Goal: Transaction & Acquisition: Purchase product/service

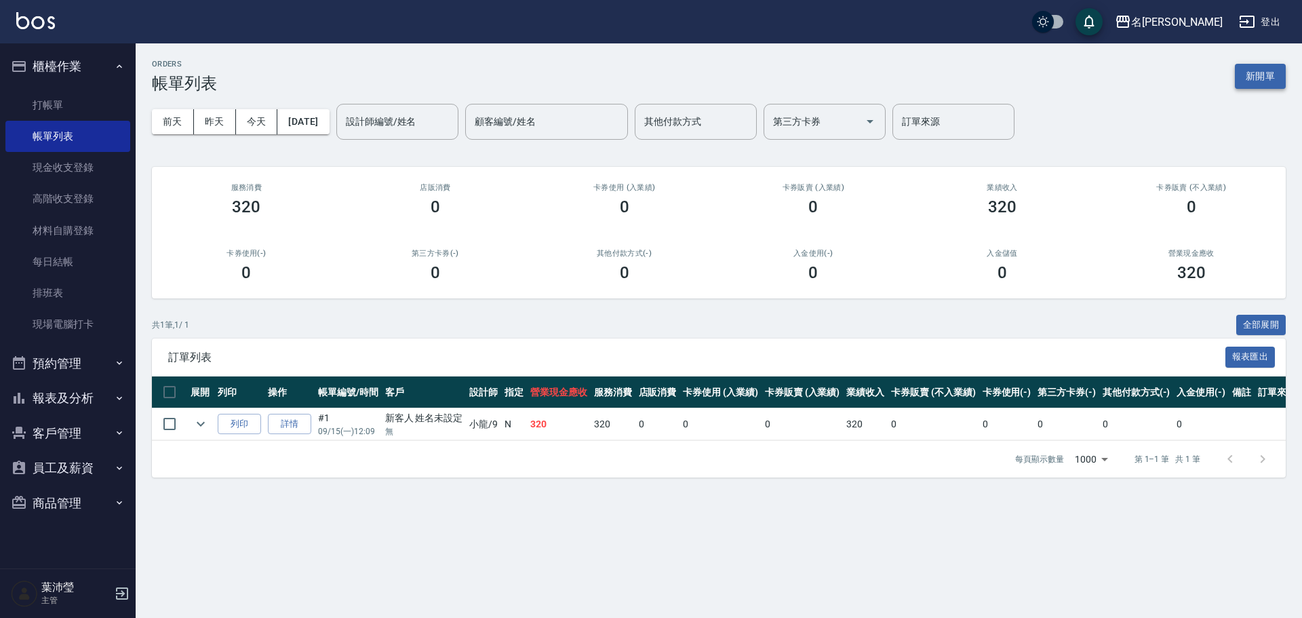
click at [1240, 72] on button "新開單" at bounding box center [1259, 76] width 51 height 25
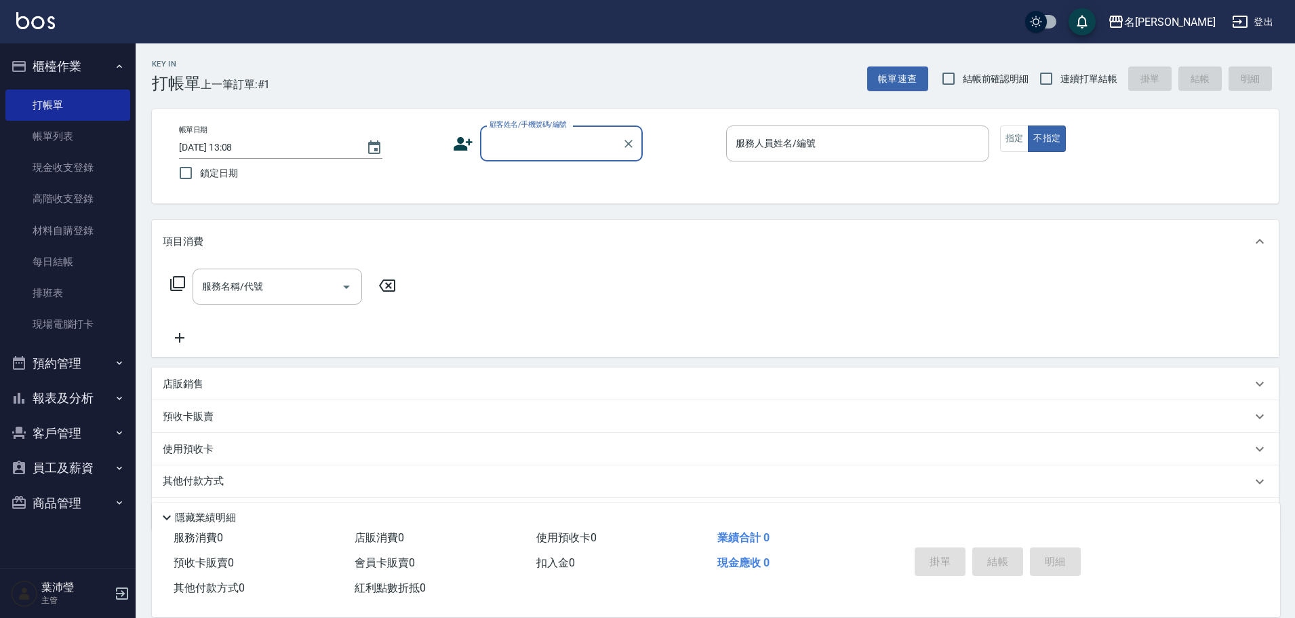
click at [521, 154] on input "顧客姓名/手機號碼/編號" at bounding box center [551, 144] width 130 height 24
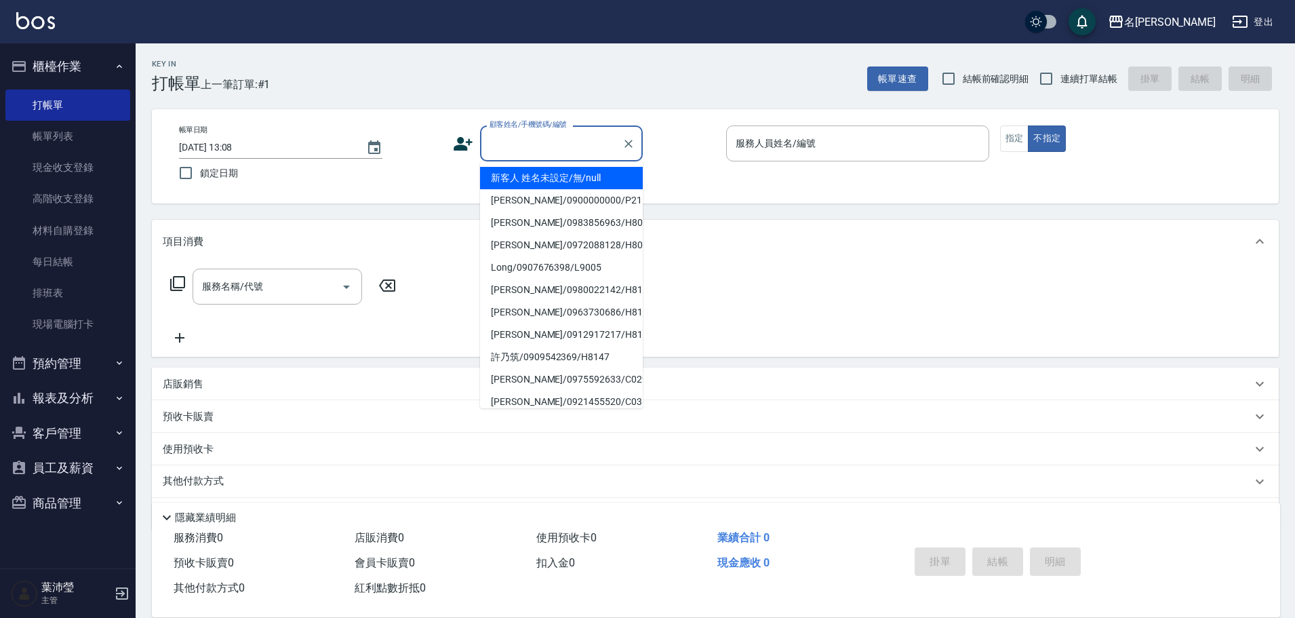
click at [522, 178] on li "新客人 姓名未設定/無/null" at bounding box center [561, 178] width 163 height 22
type input "新客人 姓名未設定/無/null"
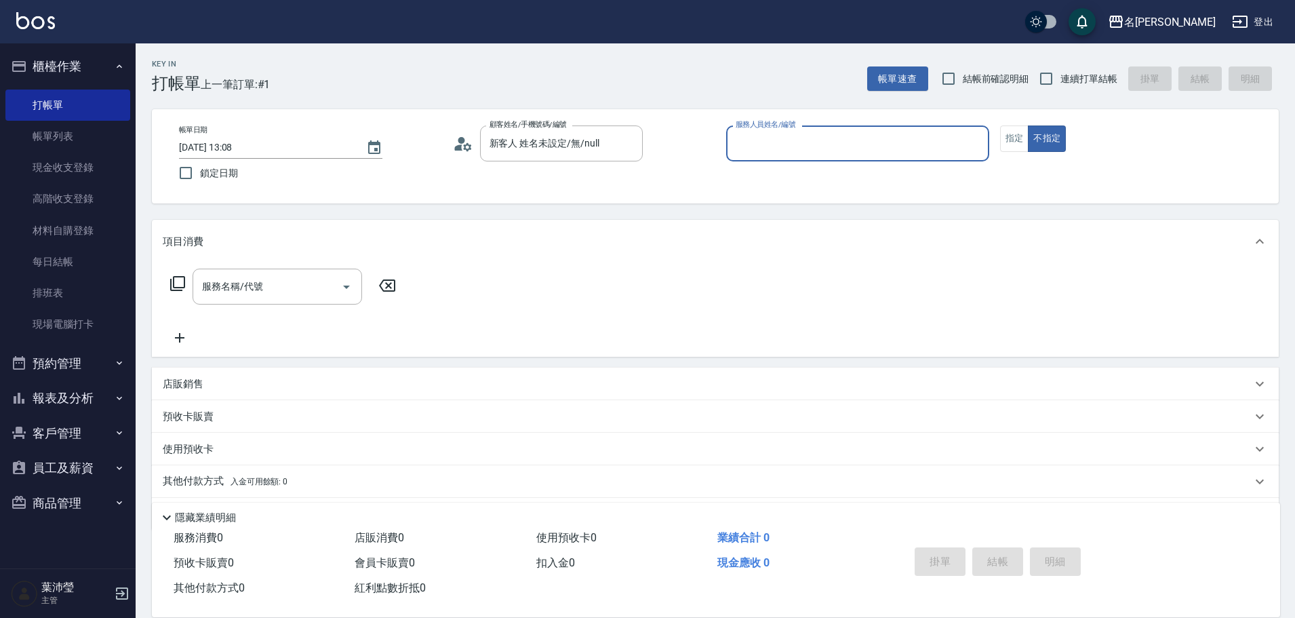
click at [936, 155] on input "服務人員姓名/編號" at bounding box center [857, 144] width 251 height 24
type input "小龍-9"
type button "false"
click at [176, 279] on icon at bounding box center [177, 283] width 16 height 16
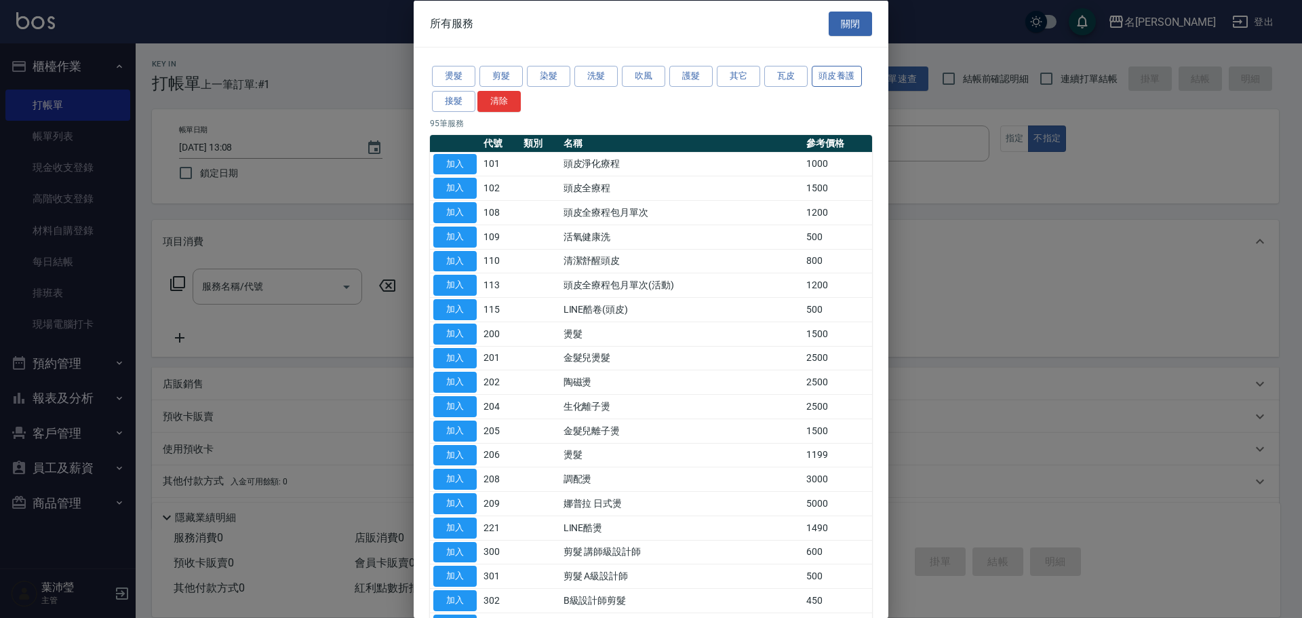
click at [822, 71] on button "頭皮養護" at bounding box center [836, 76] width 50 height 21
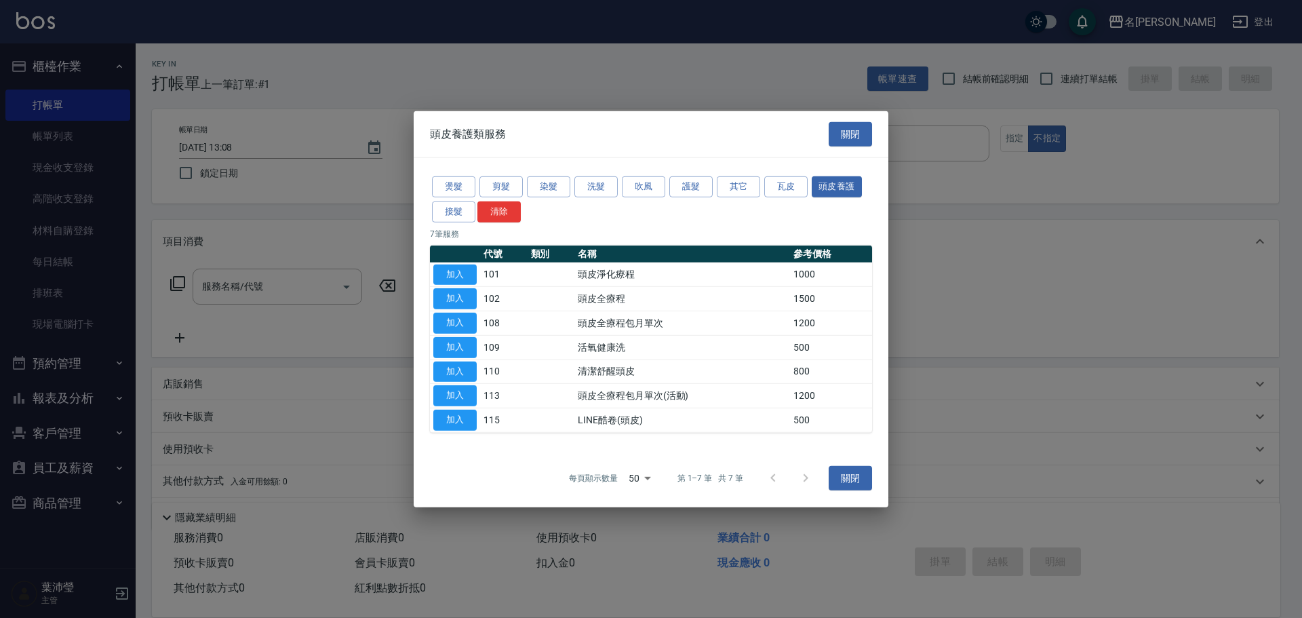
click at [453, 347] on button "加入" at bounding box center [454, 347] width 43 height 21
type input "活氧健康洗(109)"
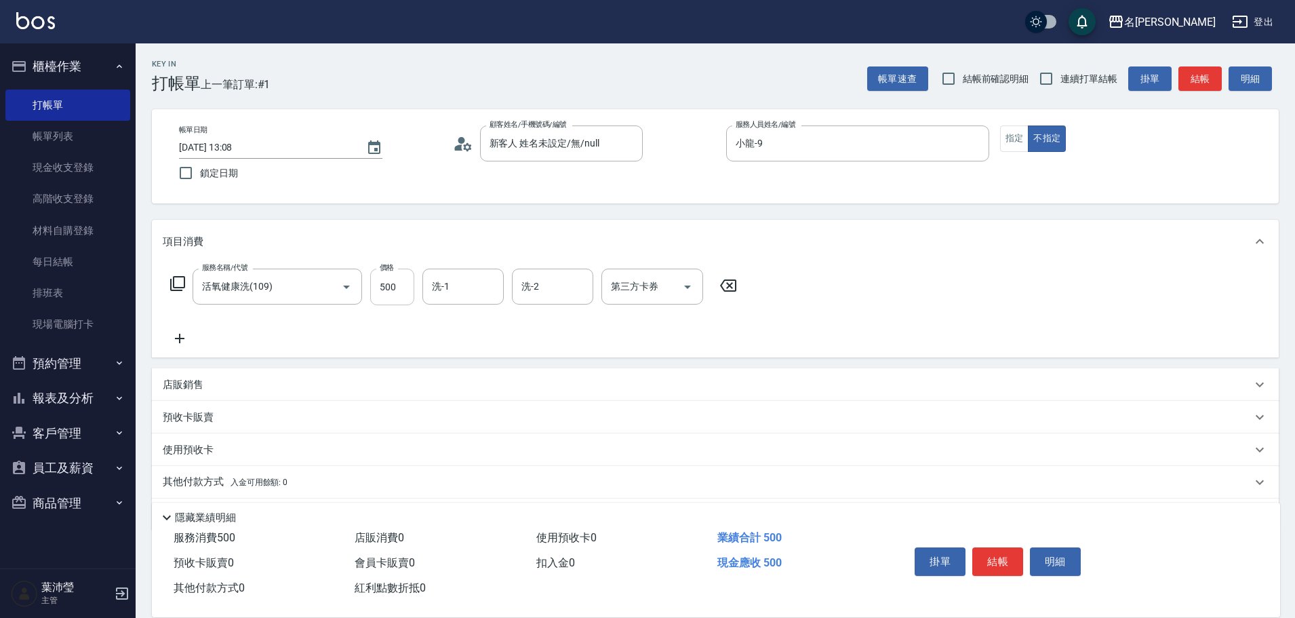
click at [390, 299] on input "500" at bounding box center [392, 286] width 44 height 37
click at [399, 290] on input "0" at bounding box center [392, 286] width 44 height 37
click at [374, 300] on input "0" at bounding box center [392, 286] width 44 height 37
type input "600"
click at [487, 281] on input "洗-1" at bounding box center [462, 287] width 69 height 24
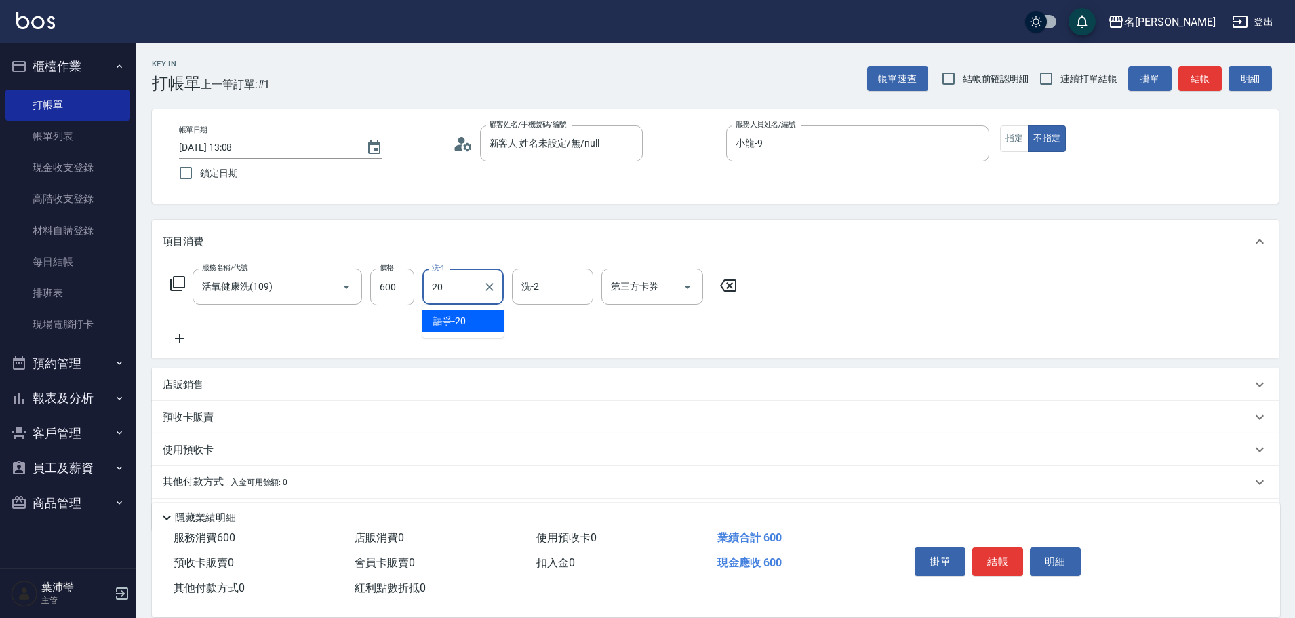
drag, startPoint x: 481, startPoint y: 314, endPoint x: 378, endPoint y: 317, distance: 103.1
click at [480, 314] on div "語爭 -20" at bounding box center [462, 321] width 81 height 22
type input "語爭-20"
click at [179, 284] on icon at bounding box center [177, 283] width 16 height 16
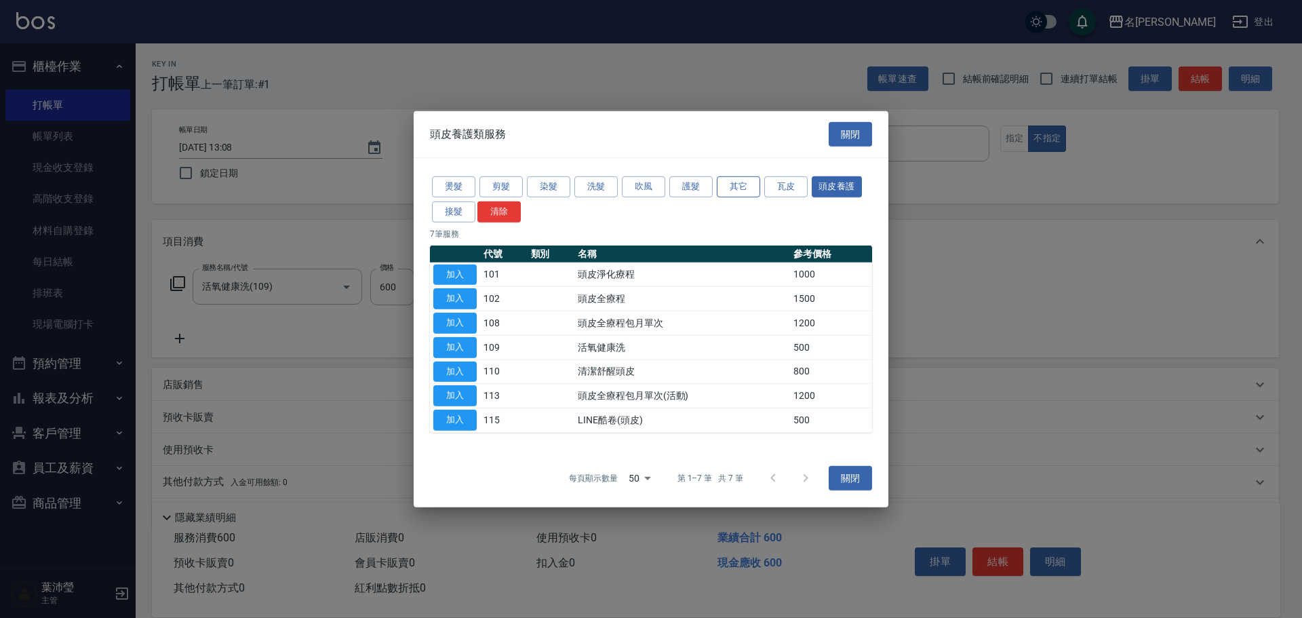
click at [731, 179] on button "其它" at bounding box center [738, 186] width 43 height 21
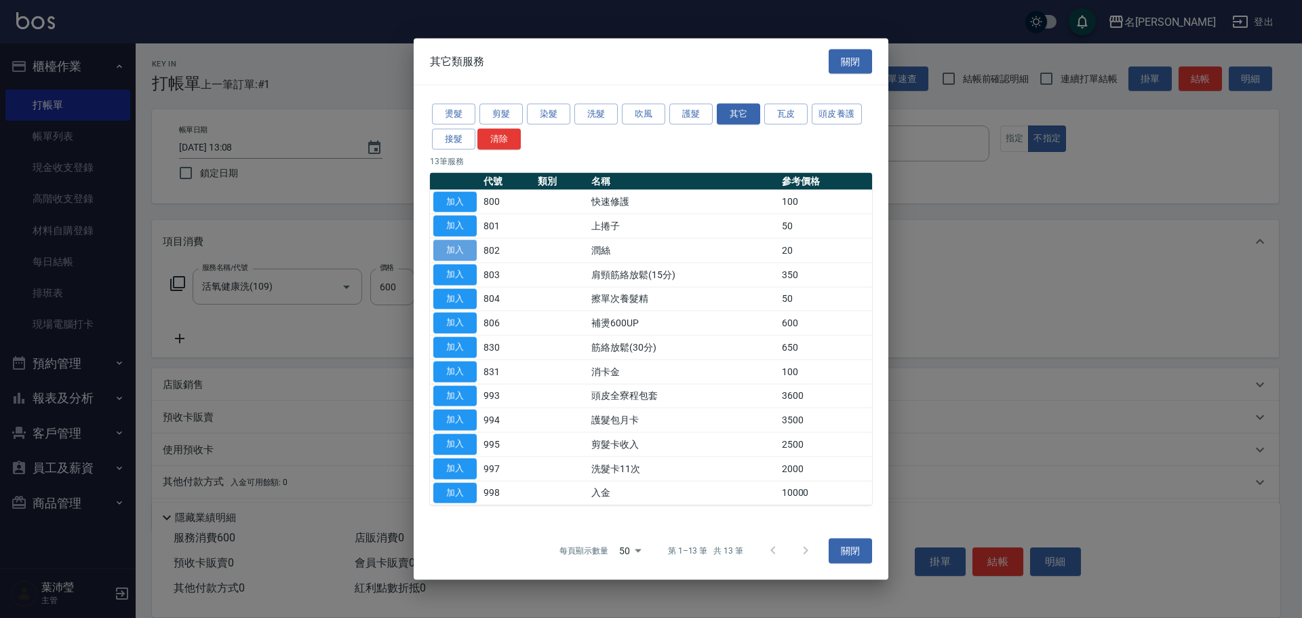
click at [474, 247] on button "加入" at bounding box center [454, 250] width 43 height 21
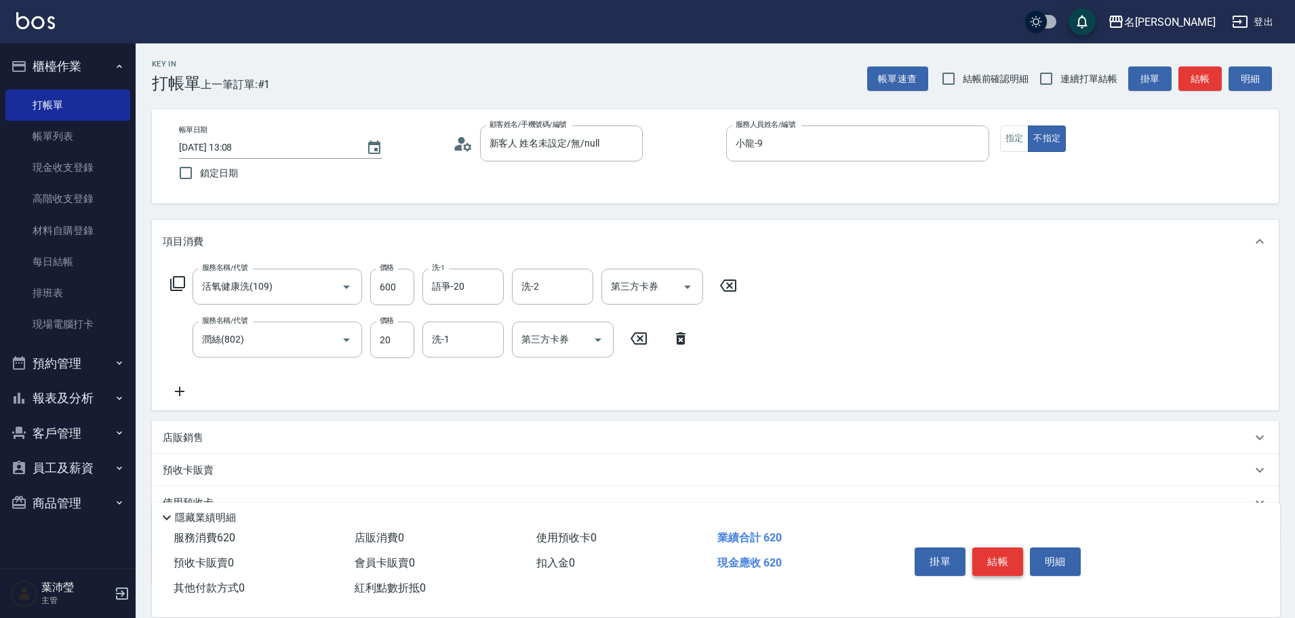
click at [998, 550] on button "結帳" at bounding box center [997, 561] width 51 height 28
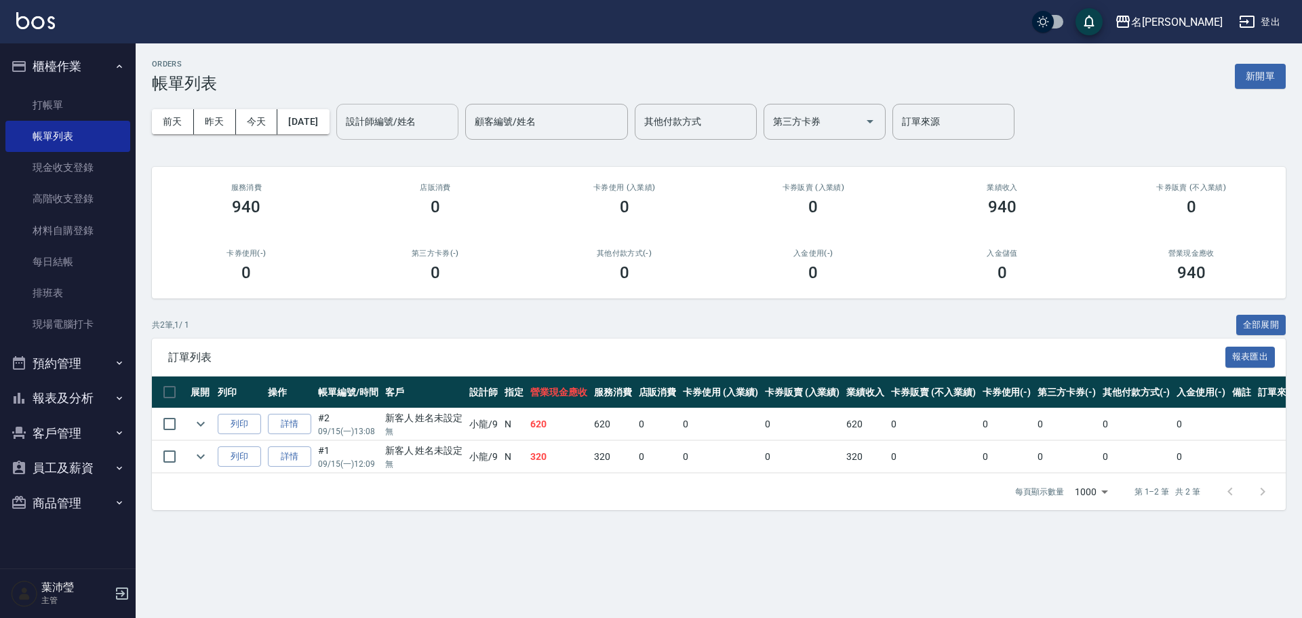
click at [458, 134] on div "設計師編號/姓名" at bounding box center [397, 122] width 122 height 36
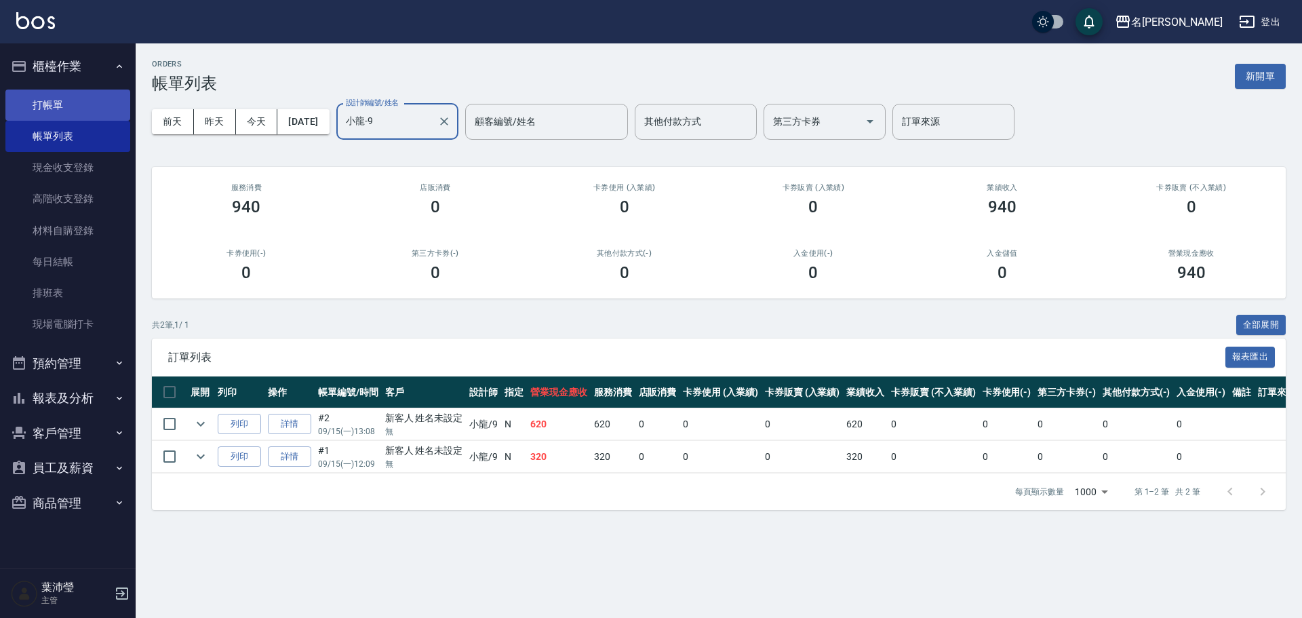
type input "小龍-9"
click at [47, 100] on link "打帳單" at bounding box center [67, 104] width 125 height 31
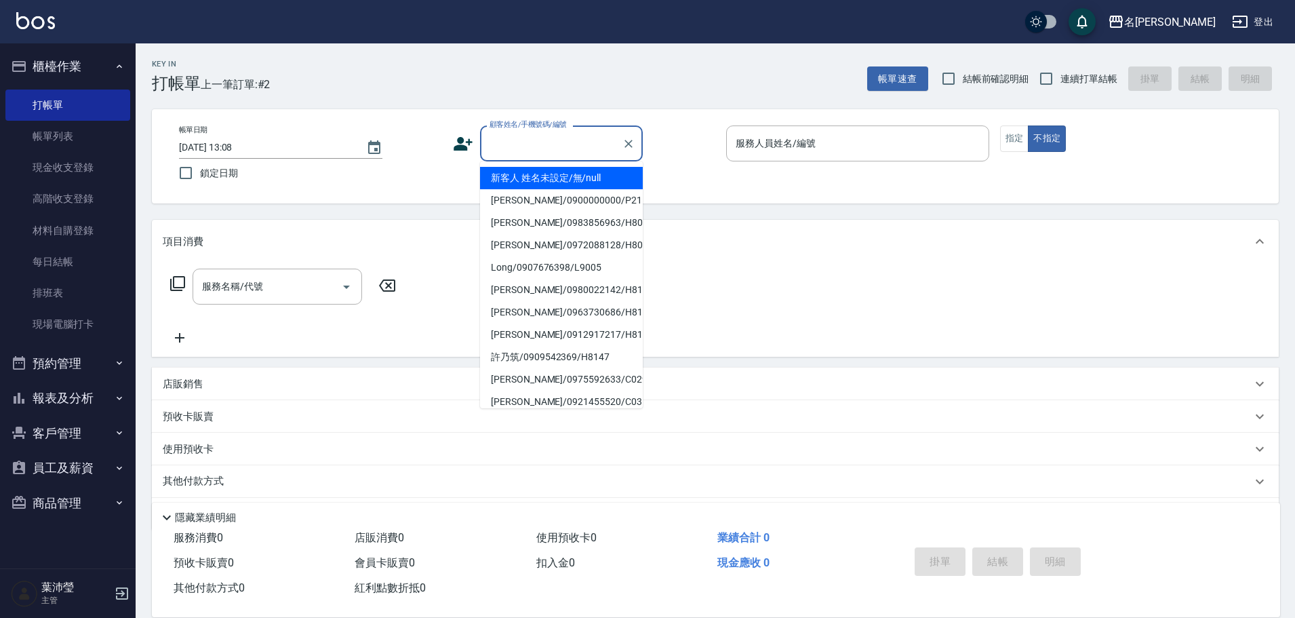
click at [548, 144] on input "顧客姓名/手機號碼/編號" at bounding box center [551, 144] width 130 height 24
click at [541, 173] on li "新客人 姓名未設定/無/null" at bounding box center [561, 178] width 163 height 22
type input "新客人 姓名未設定/無/null"
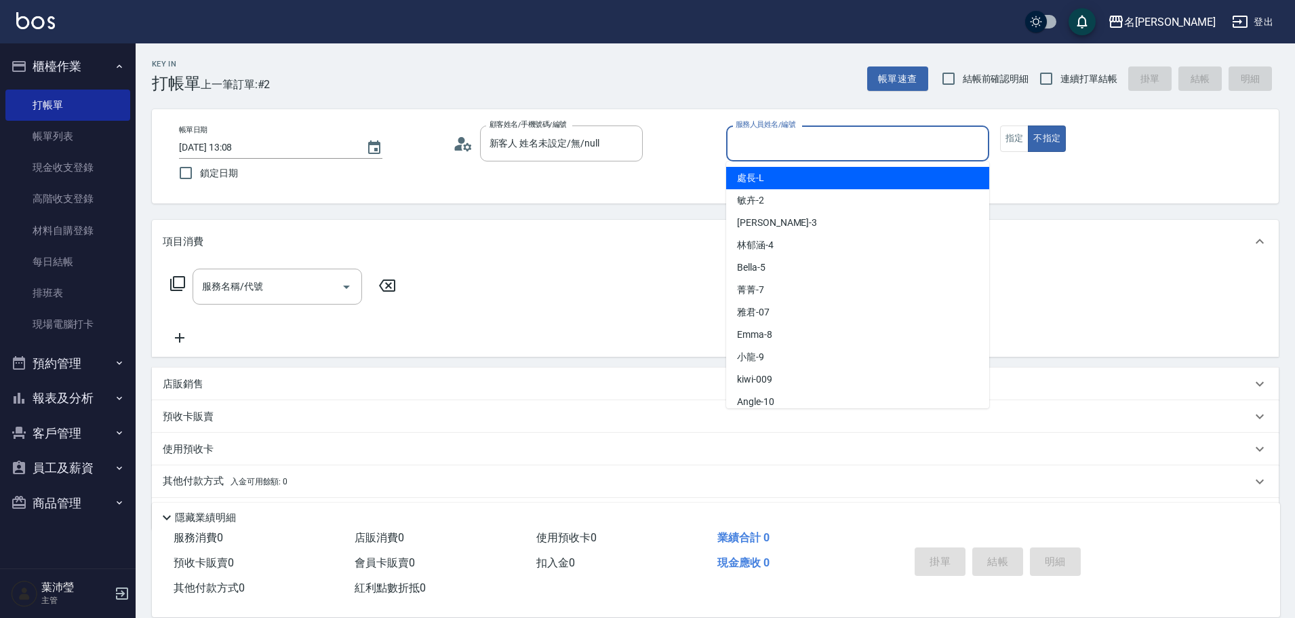
drag, startPoint x: 744, startPoint y: 141, endPoint x: 759, endPoint y: 181, distance: 42.7
click at [745, 143] on input "服務人員姓名/編號" at bounding box center [857, 144] width 251 height 24
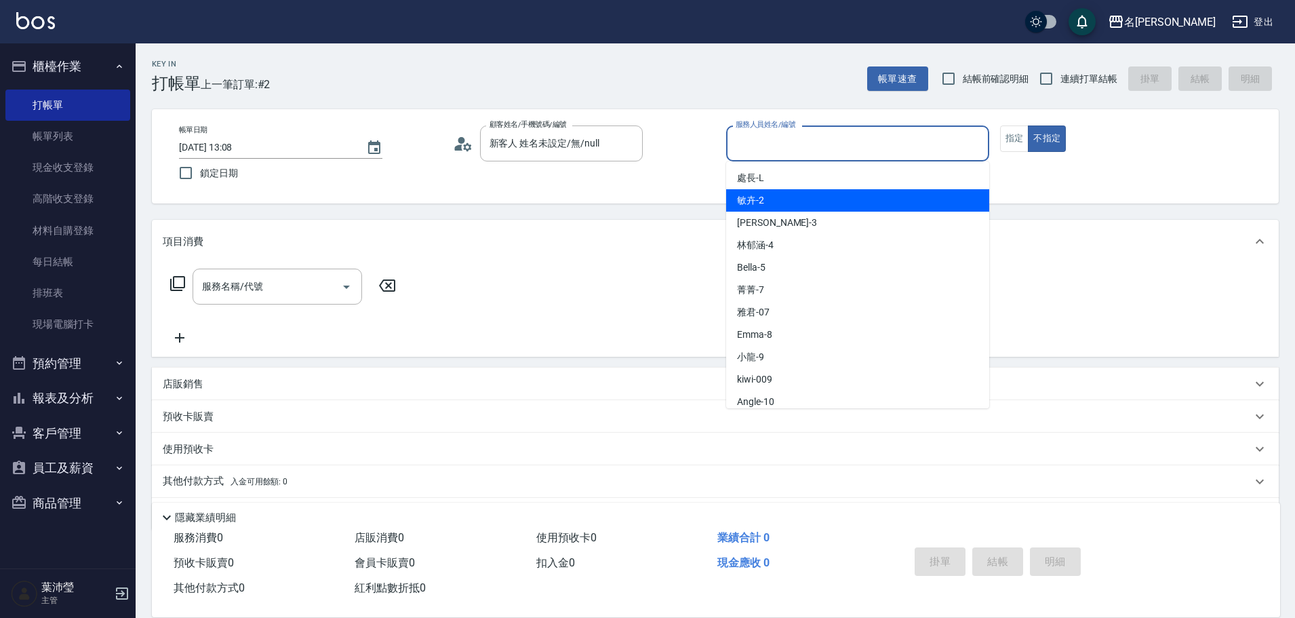
click at [749, 197] on span "敏卉 -2" at bounding box center [750, 200] width 27 height 14
type input "敏卉-2"
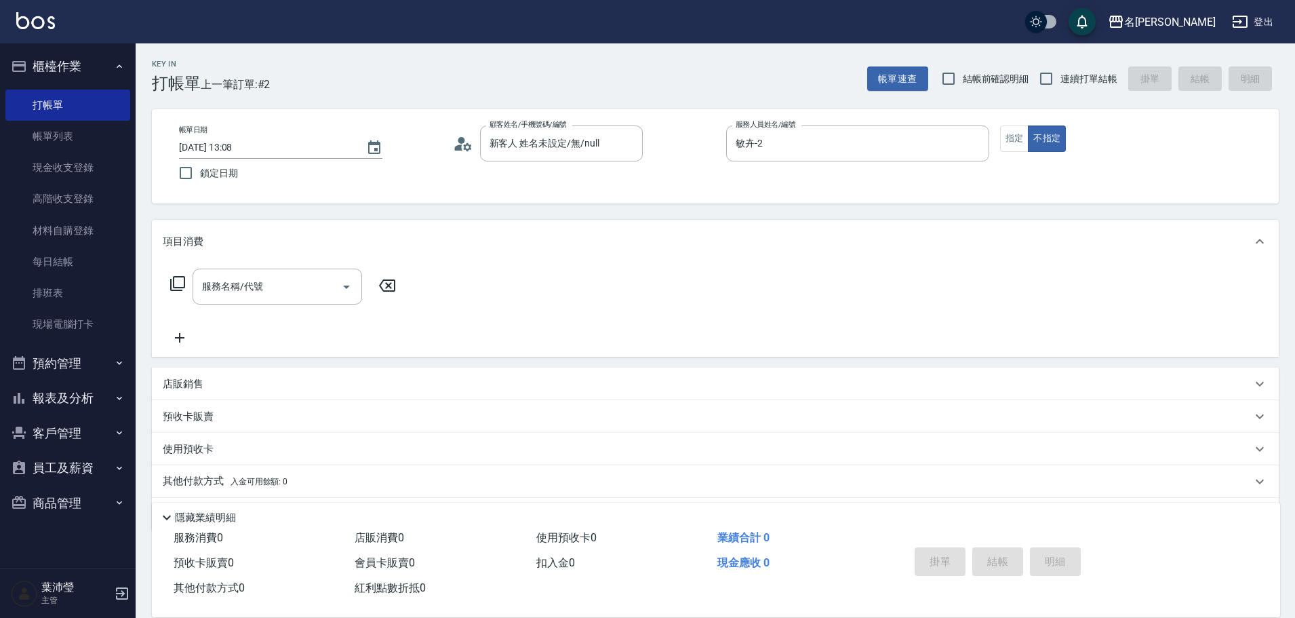
click at [184, 284] on icon at bounding box center [177, 283] width 16 height 16
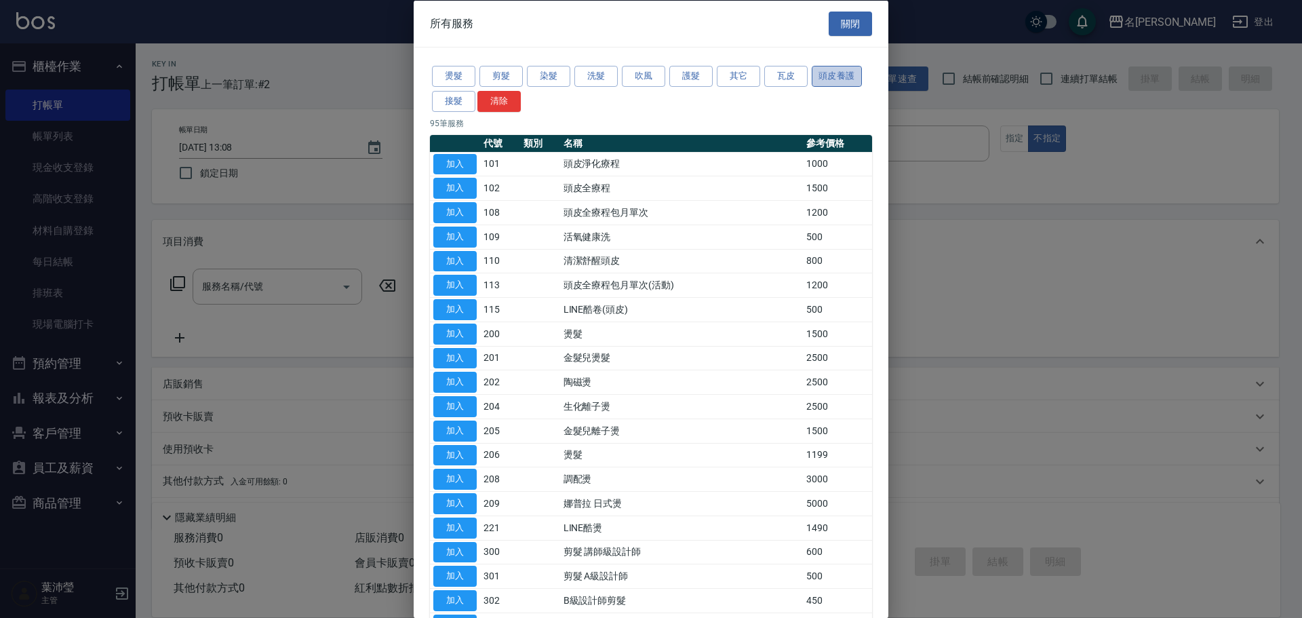
click at [825, 74] on button "頭皮養護" at bounding box center [836, 76] width 50 height 21
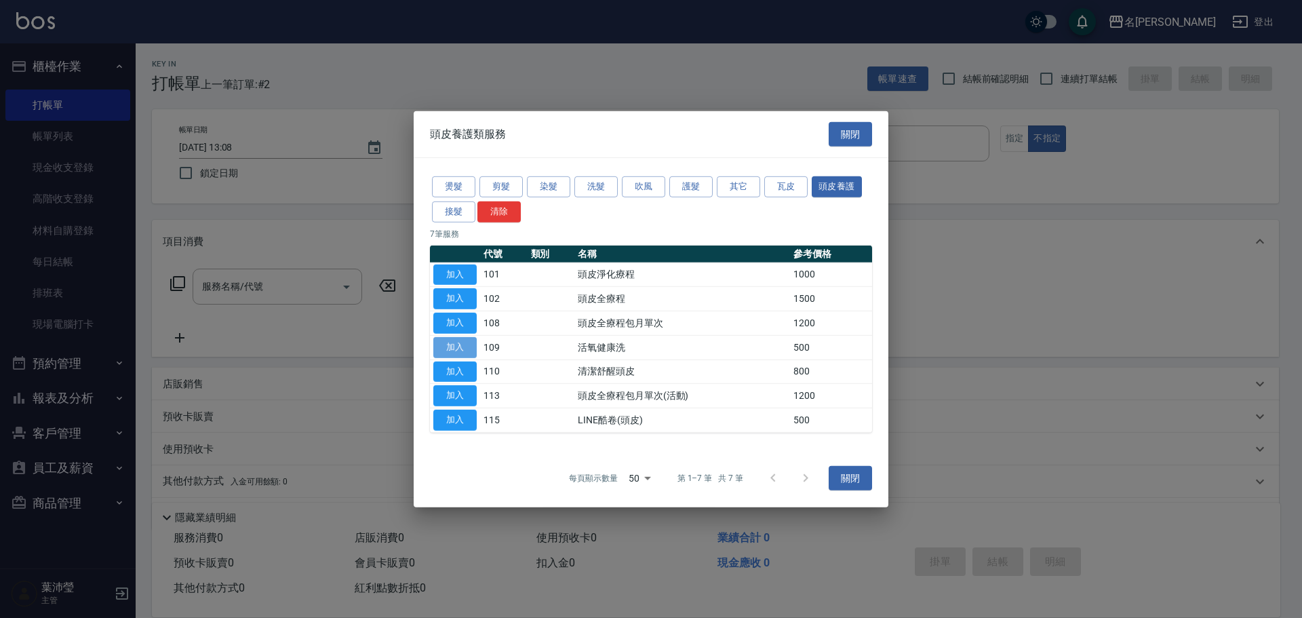
click at [464, 347] on button "加入" at bounding box center [454, 347] width 43 height 21
type input "活氧健康洗(109)"
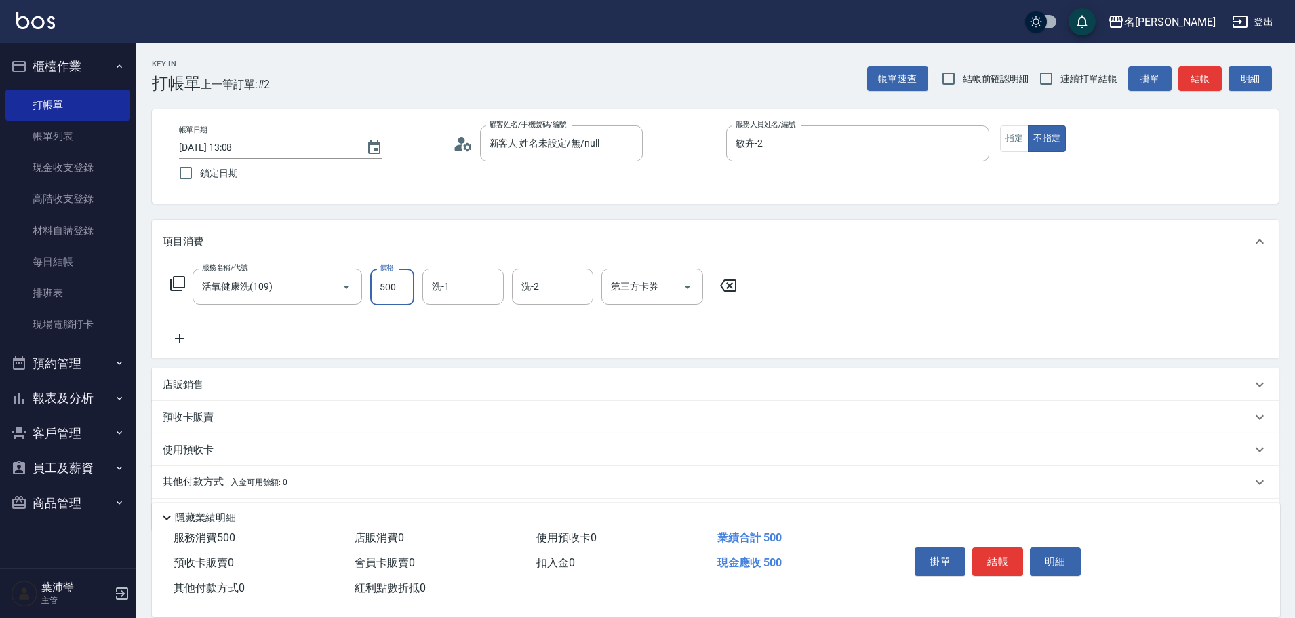
click at [399, 285] on input "500" at bounding box center [392, 286] width 44 height 37
type input "600"
click at [458, 281] on input "洗-1" at bounding box center [462, 287] width 69 height 24
click at [469, 319] on div "語爭 -20" at bounding box center [462, 321] width 81 height 22
type input "語爭-20"
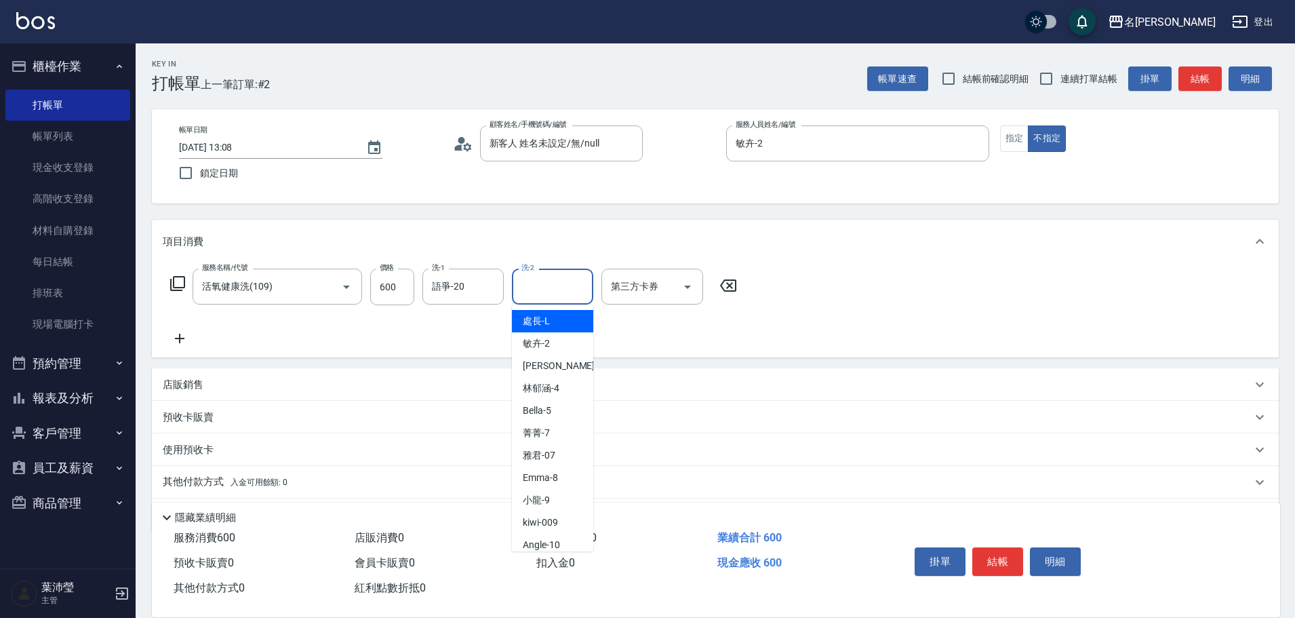
click at [540, 289] on input "洗-2" at bounding box center [552, 287] width 69 height 24
click at [559, 318] on div "語爭 -20" at bounding box center [552, 321] width 81 height 22
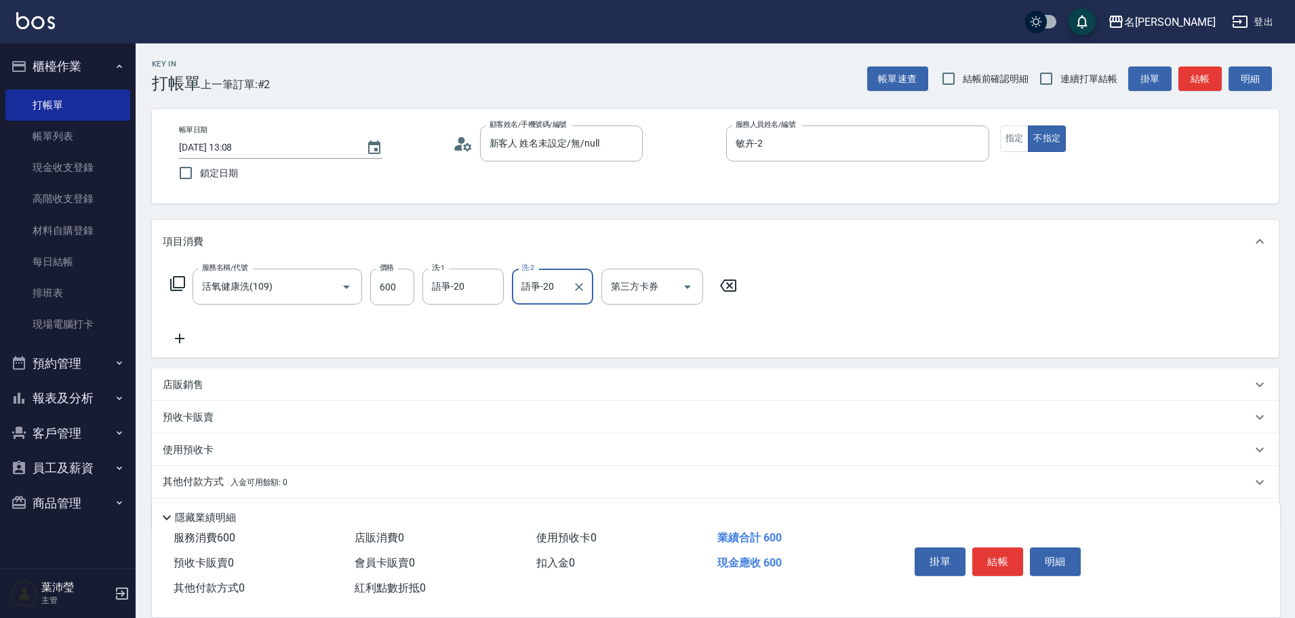
type input "語爭-20"
click at [173, 281] on icon at bounding box center [177, 283] width 15 height 15
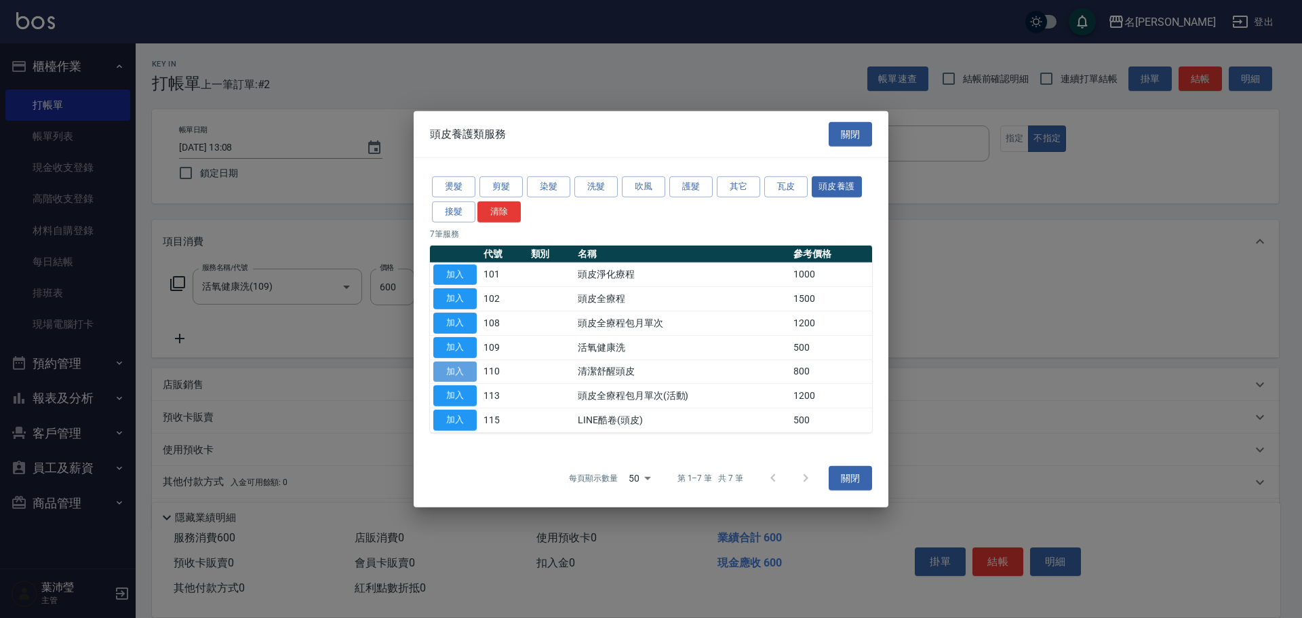
click at [460, 371] on button "加入" at bounding box center [454, 371] width 43 height 21
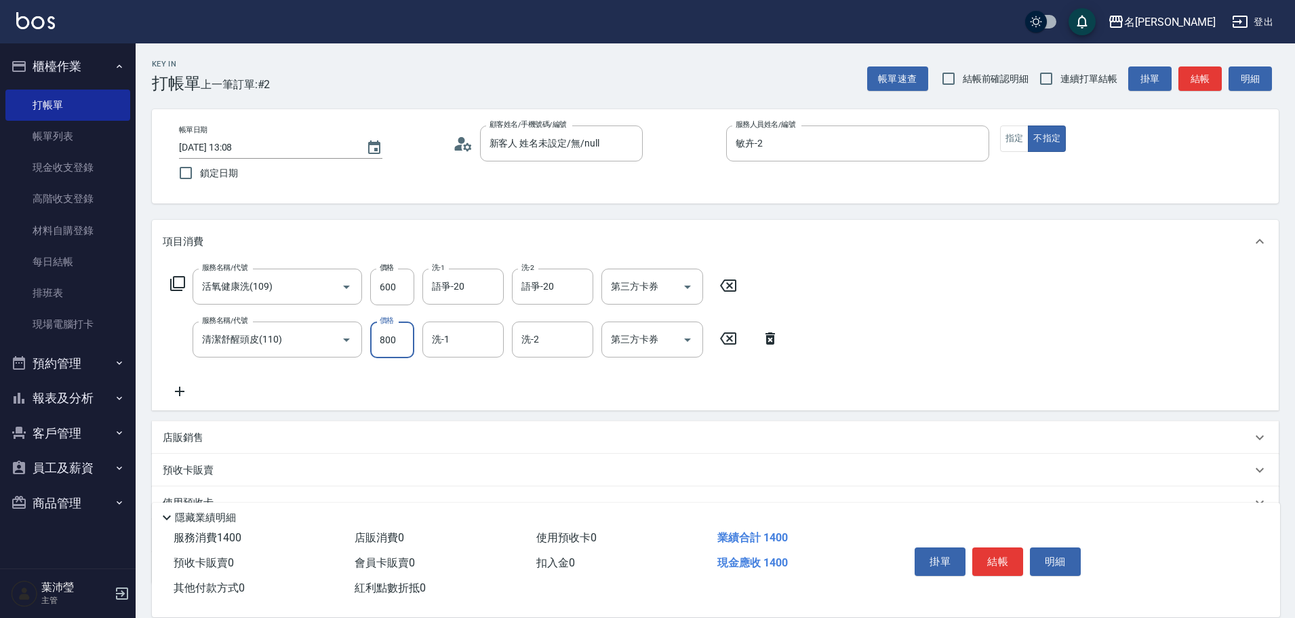
click at [399, 342] on input "800" at bounding box center [392, 339] width 44 height 37
type input "1000"
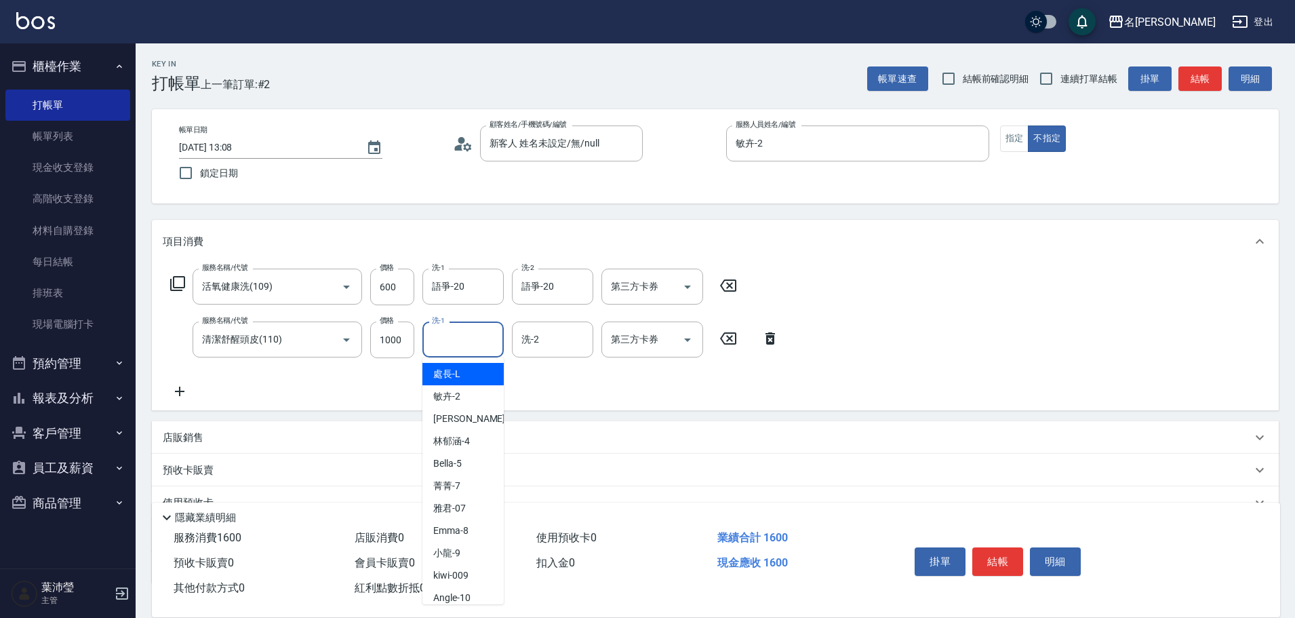
click at [453, 346] on input "洗-1" at bounding box center [462, 339] width 69 height 24
drag, startPoint x: 470, startPoint y: 376, endPoint x: 477, endPoint y: 376, distance: 7.5
click at [471, 376] on div "語爭 -20" at bounding box center [462, 374] width 81 height 22
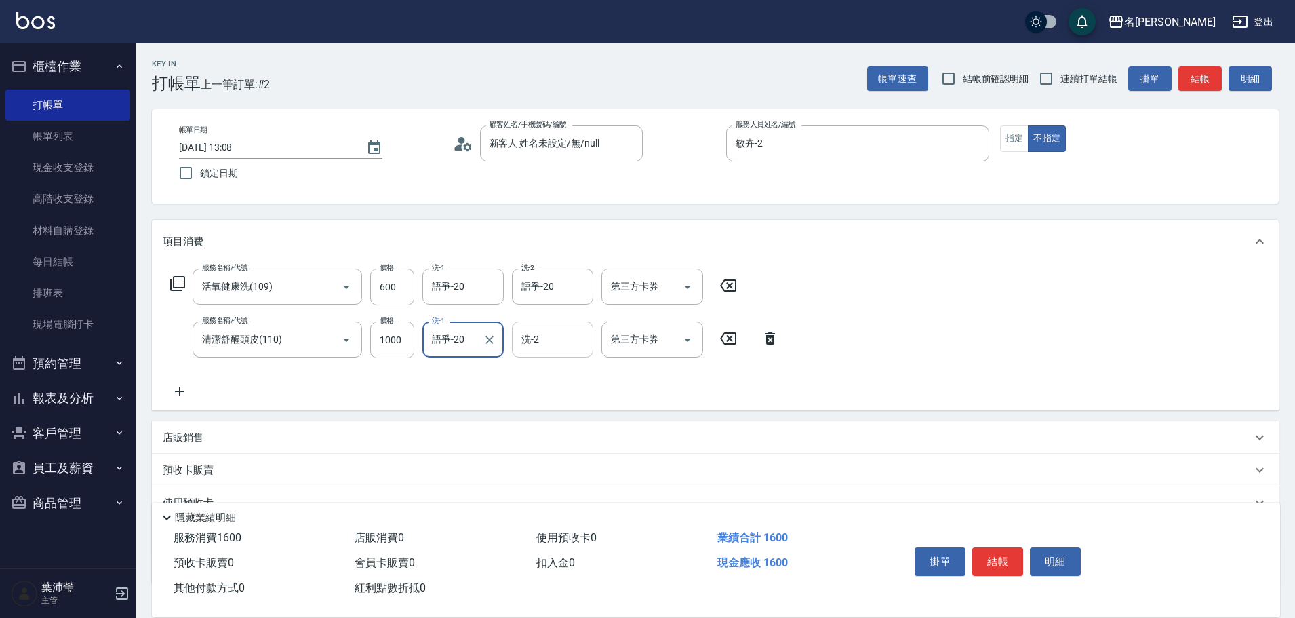
type input "語爭-20"
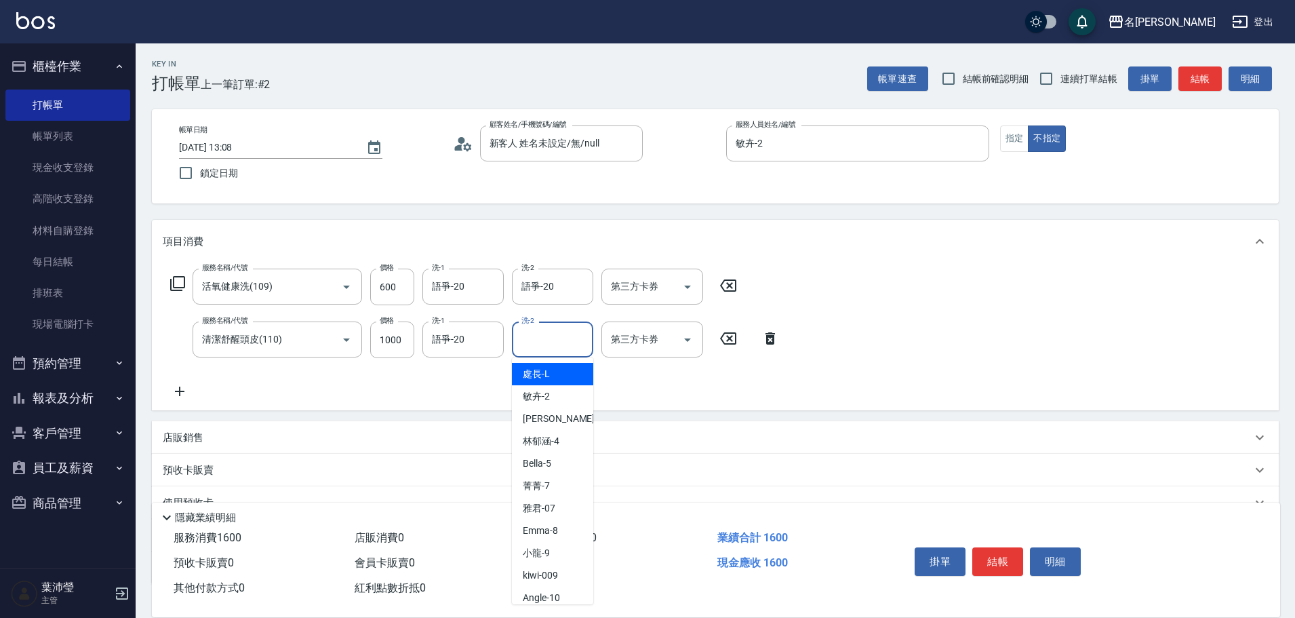
click at [559, 344] on input "洗-2" at bounding box center [552, 339] width 69 height 24
click at [542, 376] on span "語爭 -20" at bounding box center [539, 374] width 33 height 14
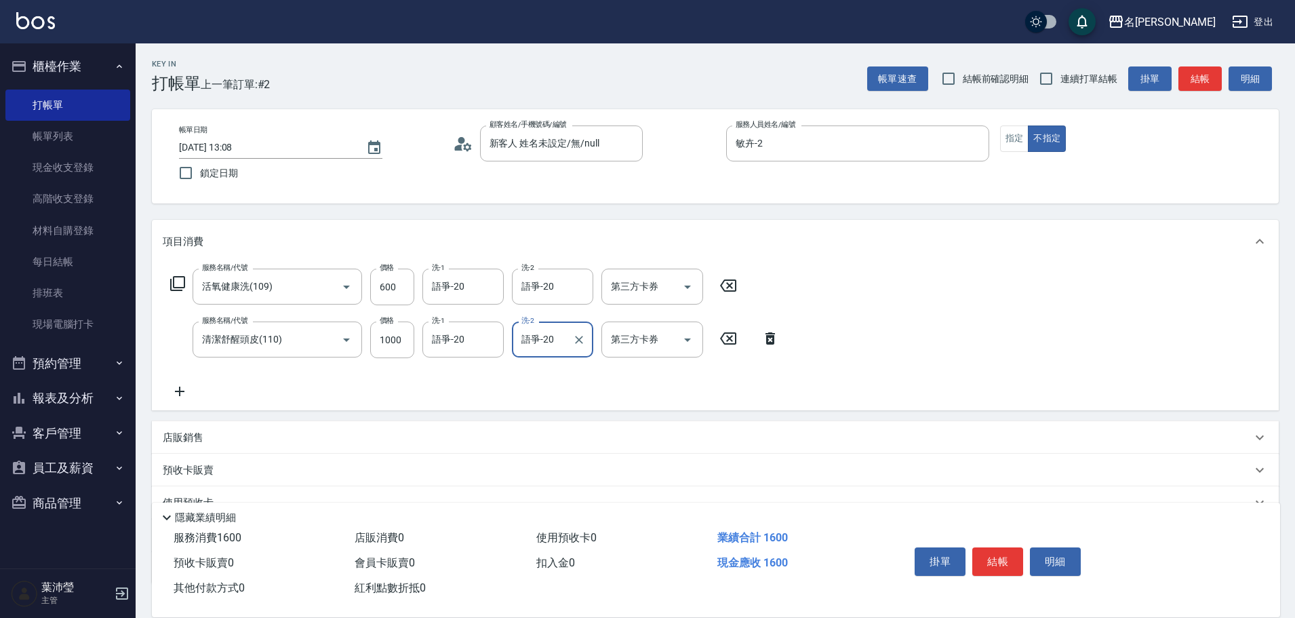
type input "語爭-20"
click at [179, 281] on icon at bounding box center [177, 283] width 16 height 16
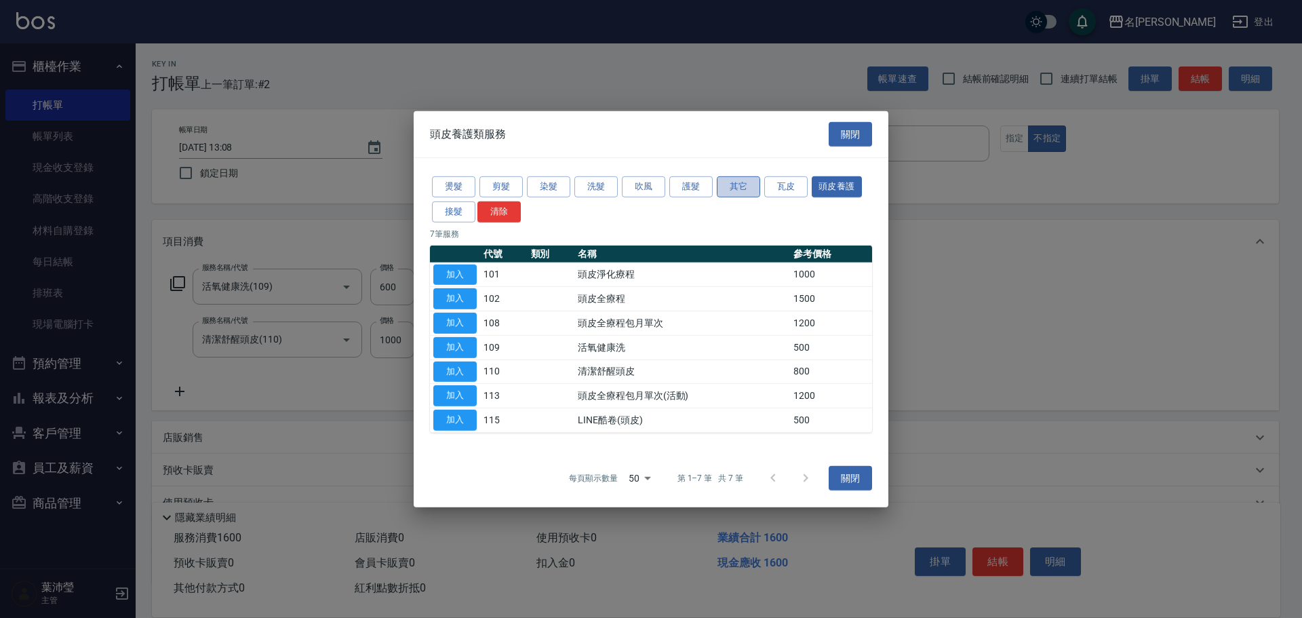
click at [726, 187] on button "其它" at bounding box center [738, 186] width 43 height 21
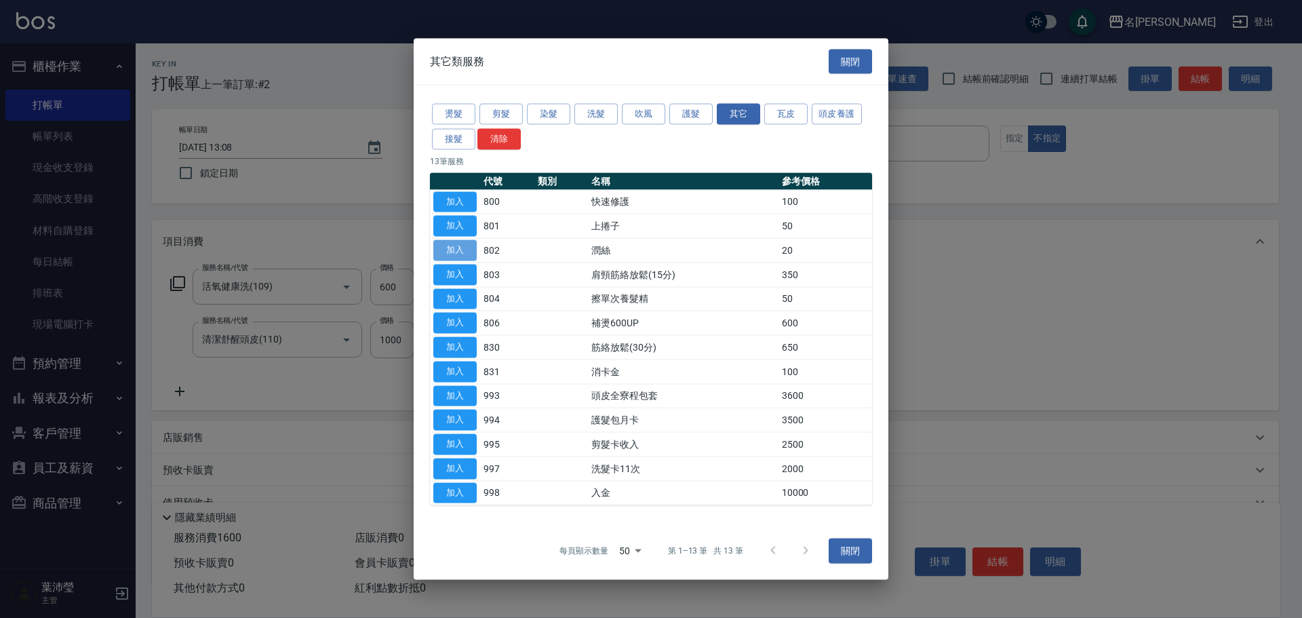
click at [466, 254] on button "加入" at bounding box center [454, 250] width 43 height 21
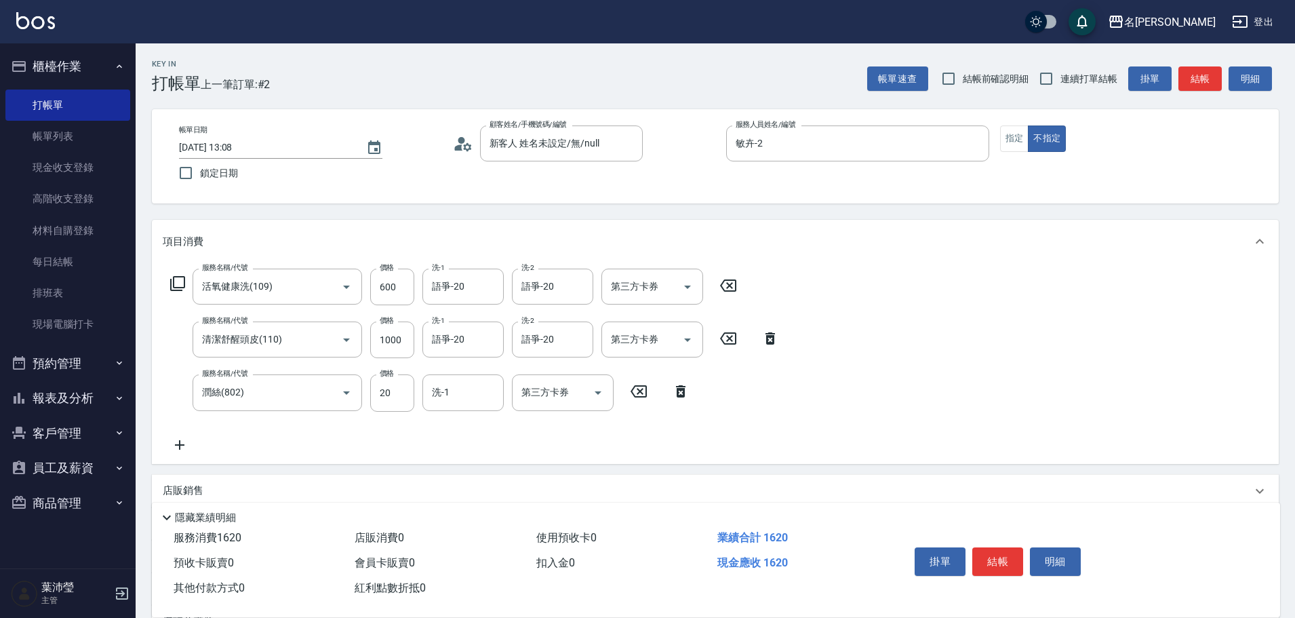
click at [735, 283] on icon at bounding box center [728, 285] width 16 height 12
click at [456, 395] on input "洗-1" at bounding box center [462, 392] width 69 height 24
click at [460, 430] on span "語爭 -20" at bounding box center [449, 427] width 33 height 14
type input "語爭-20"
click at [997, 558] on button "結帳" at bounding box center [997, 561] width 51 height 28
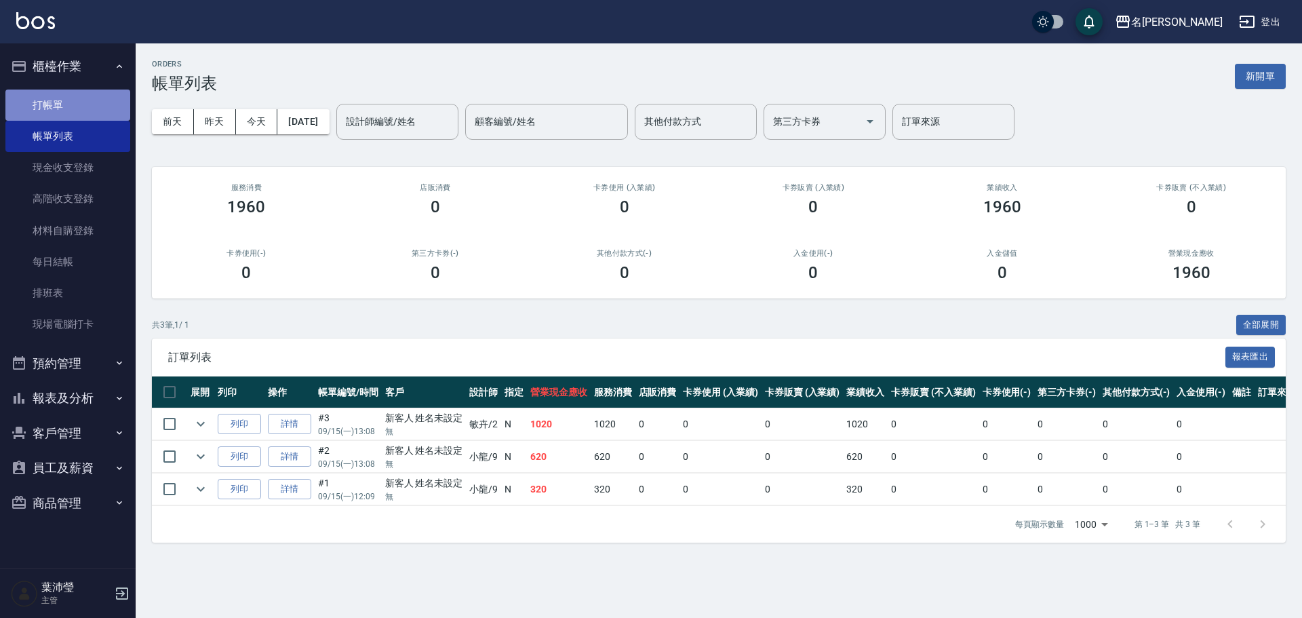
click at [104, 108] on link "打帳單" at bounding box center [67, 104] width 125 height 31
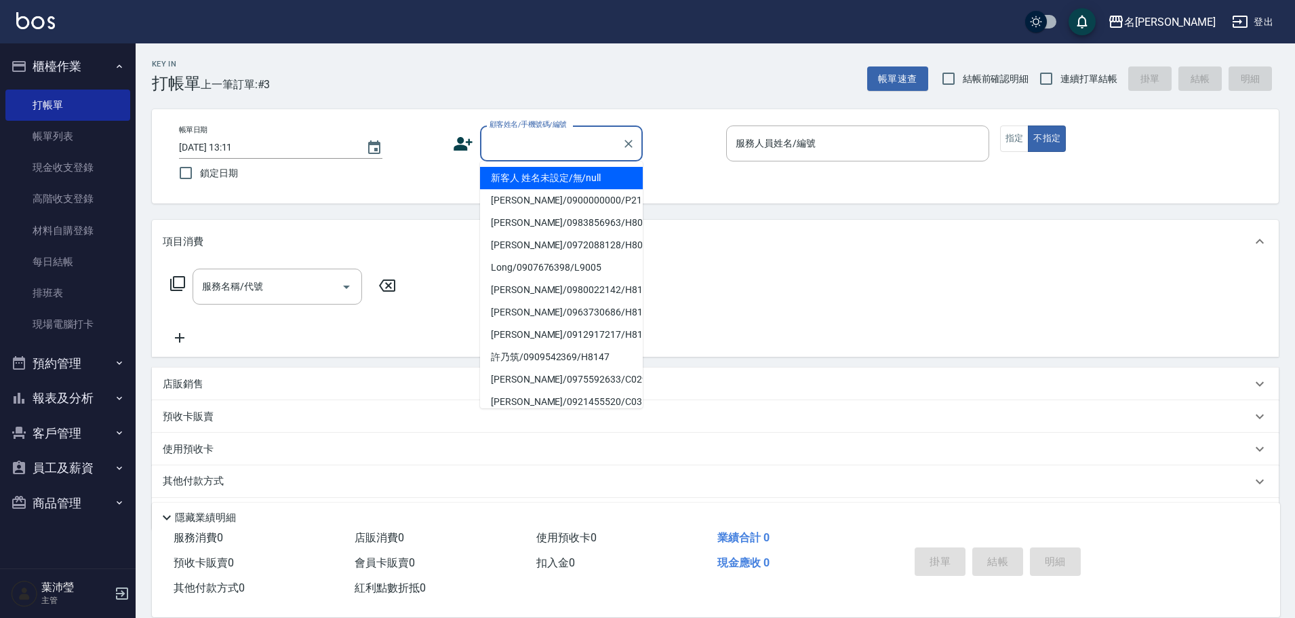
click at [550, 145] on input "顧客姓名/手機號碼/編號" at bounding box center [551, 144] width 130 height 24
click at [563, 178] on li "新客人 姓名未設定/無/null" at bounding box center [561, 178] width 163 height 22
type input "新客人 姓名未設定/無/null"
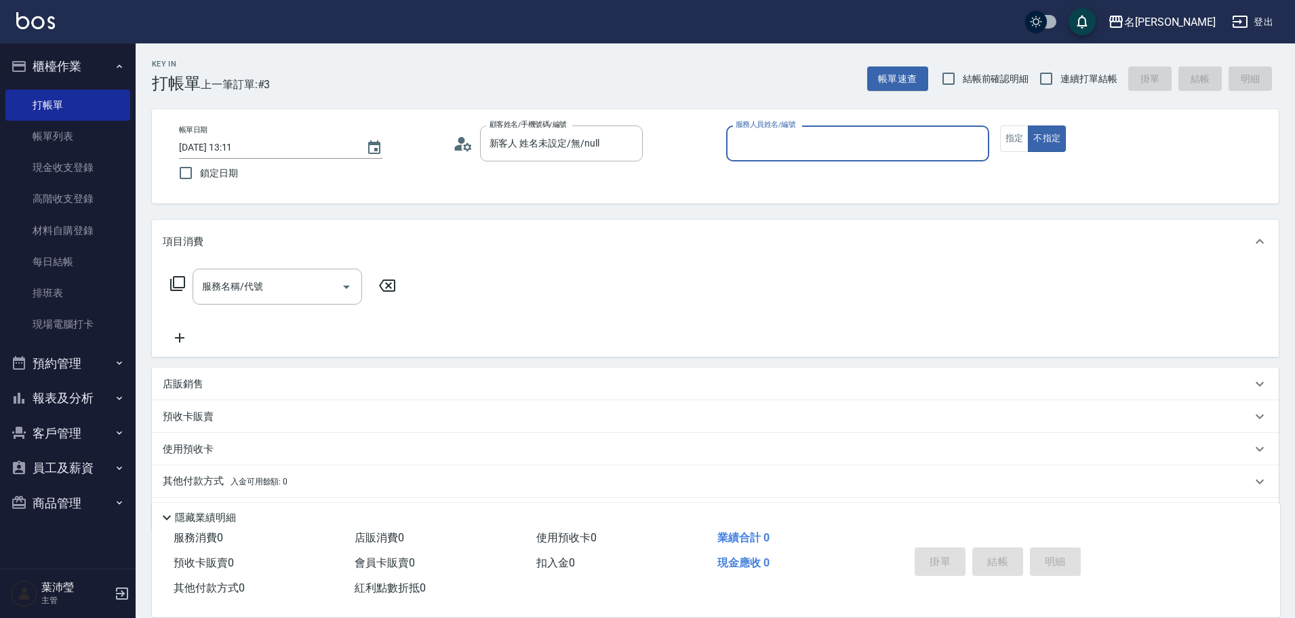
click at [757, 132] on input "服務人員姓名/編號" at bounding box center [857, 144] width 251 height 24
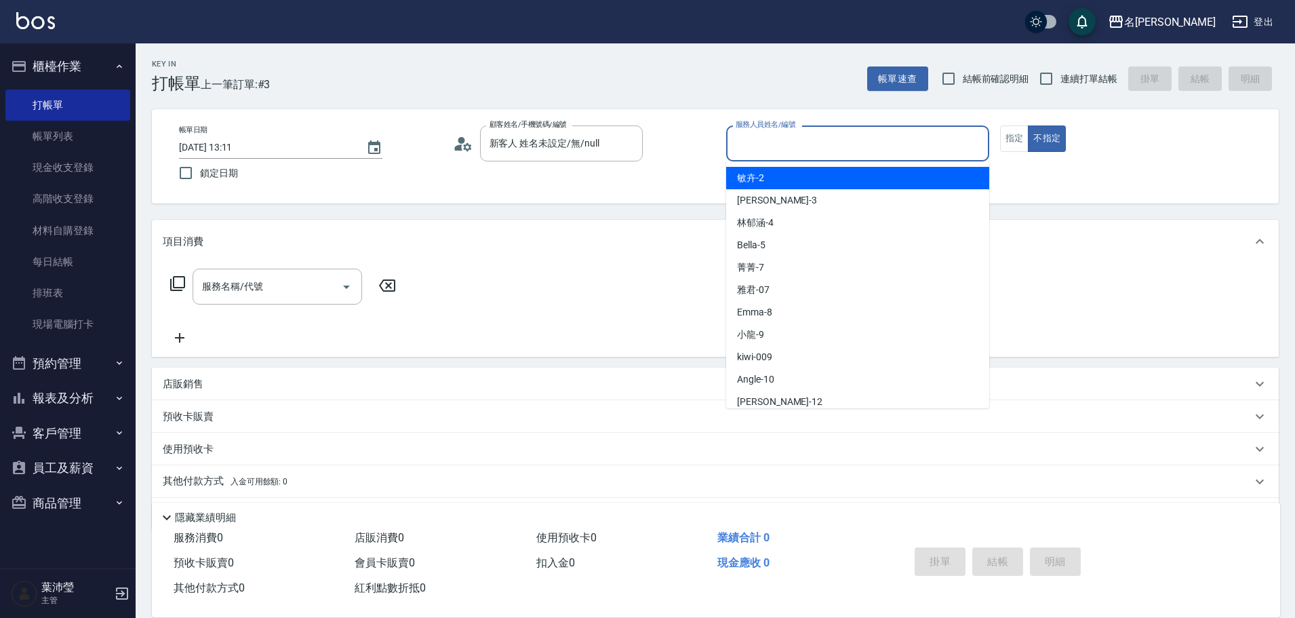
click at [760, 178] on span "敏卉 -2" at bounding box center [750, 178] width 27 height 14
type input "敏卉-2"
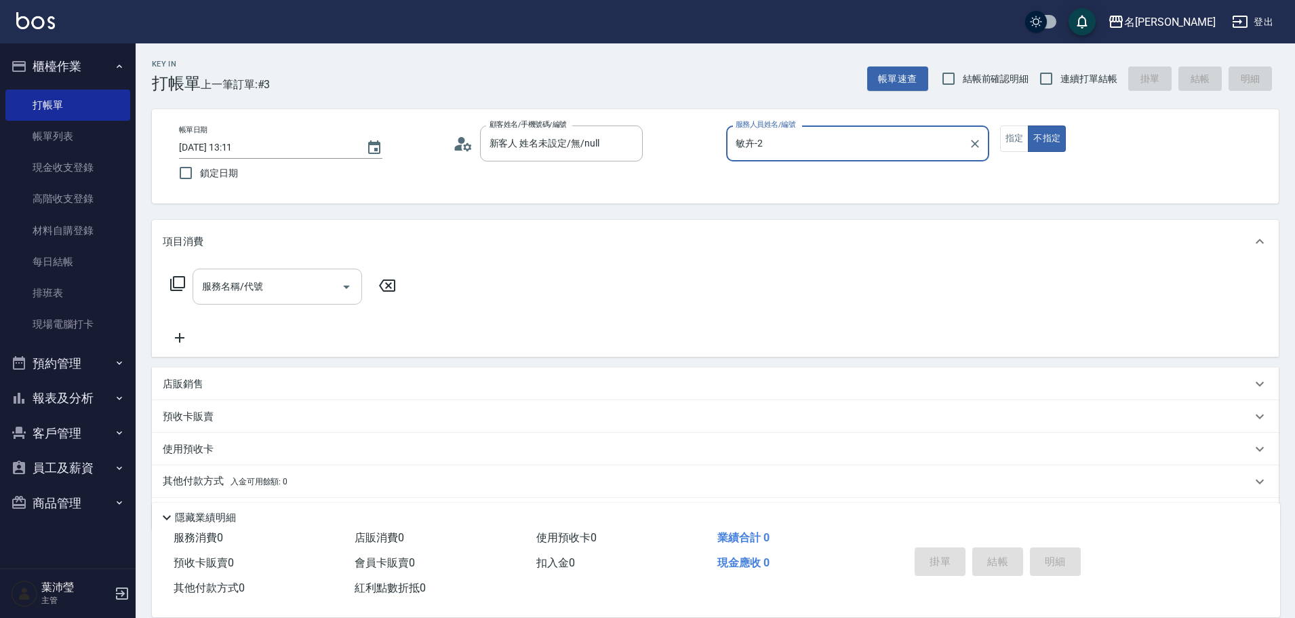
drag, startPoint x: 180, startPoint y: 283, endPoint x: 199, endPoint y: 280, distance: 19.2
click at [189, 282] on div "服務名稱/代號 服務名稱/代號" at bounding box center [283, 286] width 241 height 36
click at [177, 283] on icon at bounding box center [177, 283] width 16 height 16
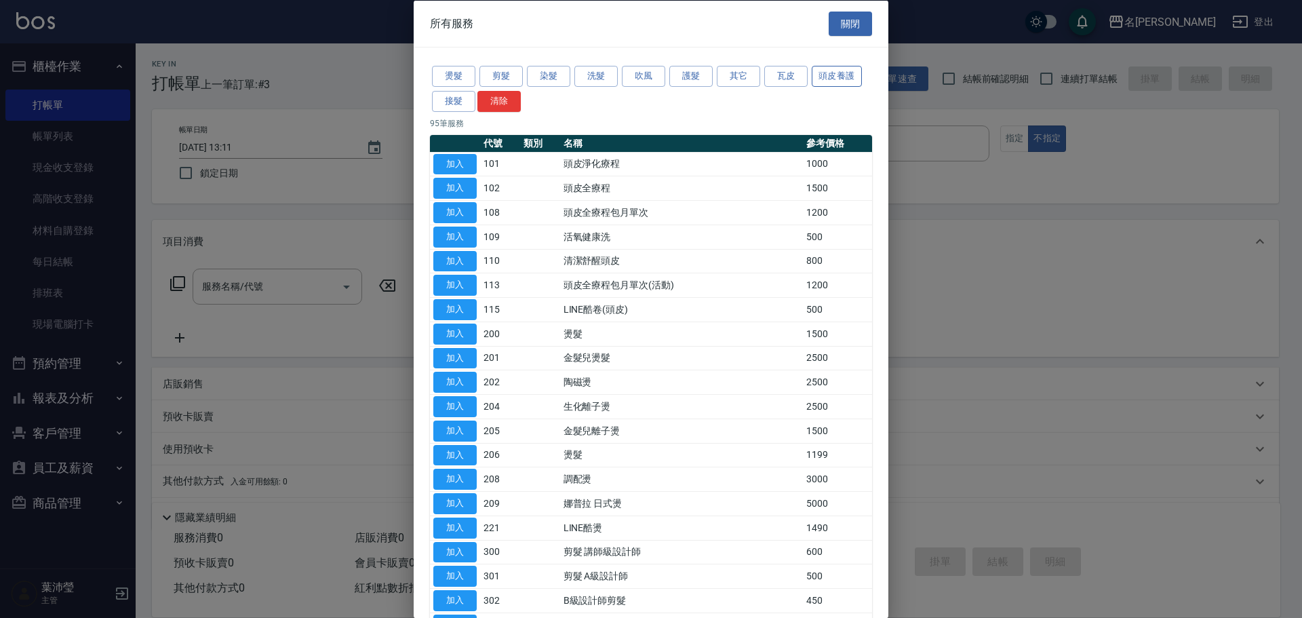
click at [825, 77] on button "頭皮養護" at bounding box center [836, 76] width 50 height 21
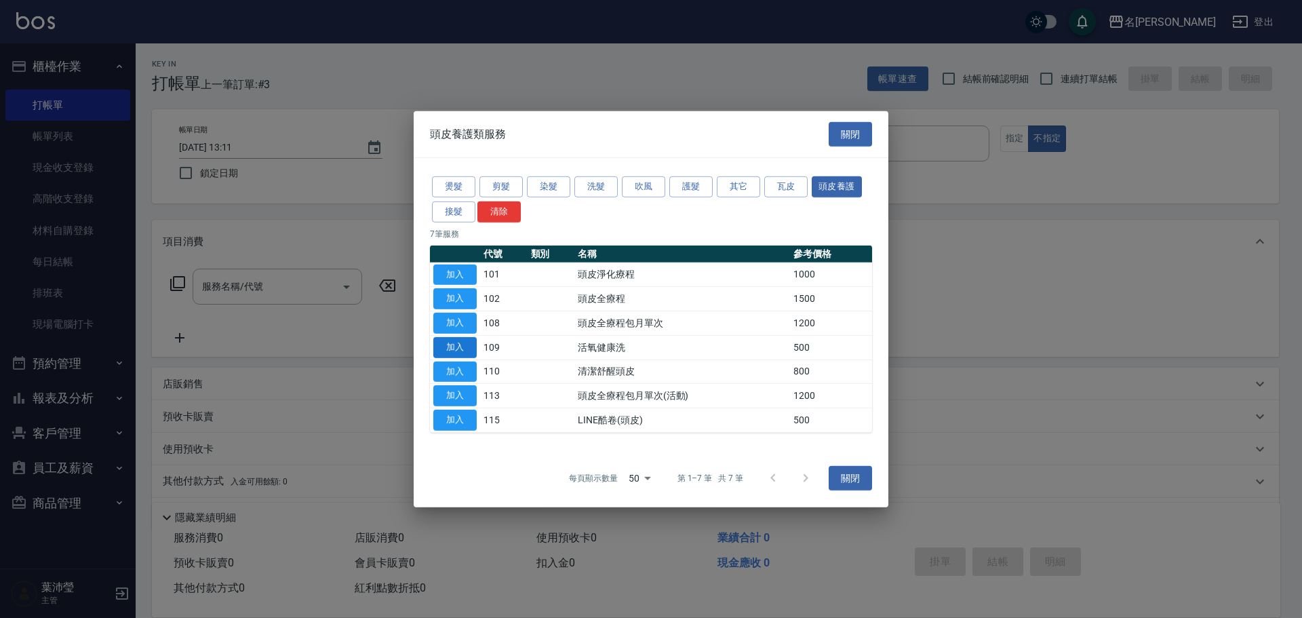
click at [455, 347] on button "加入" at bounding box center [454, 347] width 43 height 21
type input "活氧健康洗(109)"
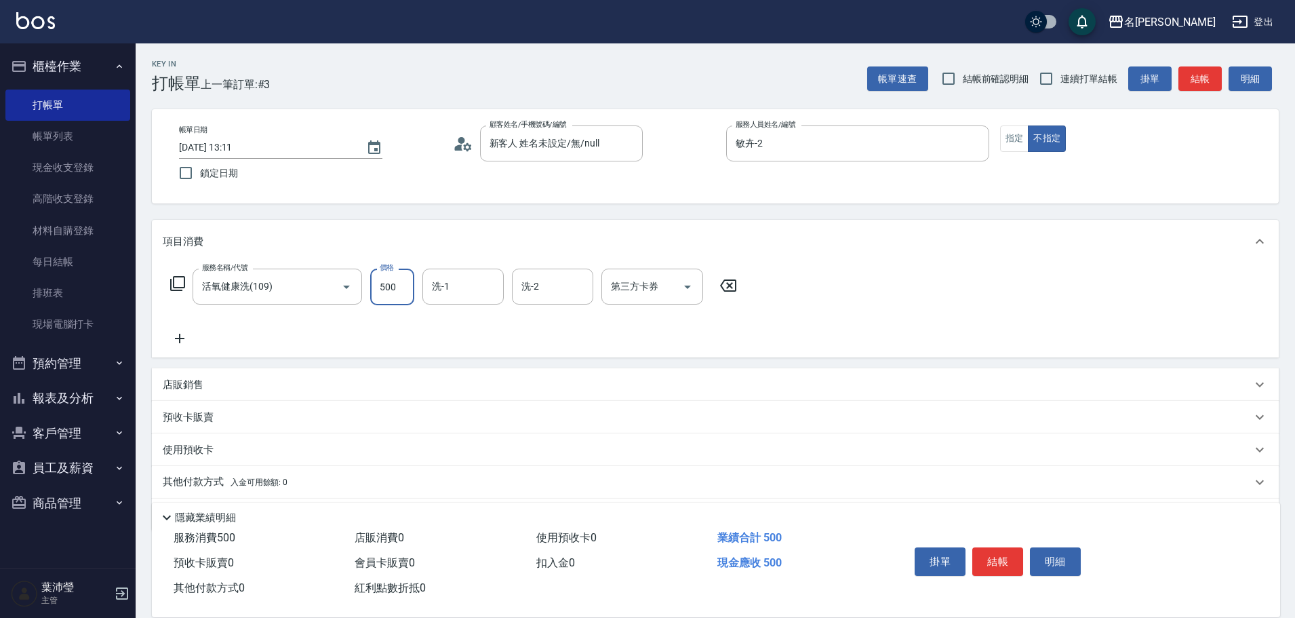
click at [405, 282] on input "500" at bounding box center [392, 286] width 44 height 37
type input "600"
click at [459, 283] on input "洗-1" at bounding box center [462, 287] width 69 height 24
click at [481, 323] on div "語爭 -20" at bounding box center [462, 321] width 81 height 22
type input "語爭-20"
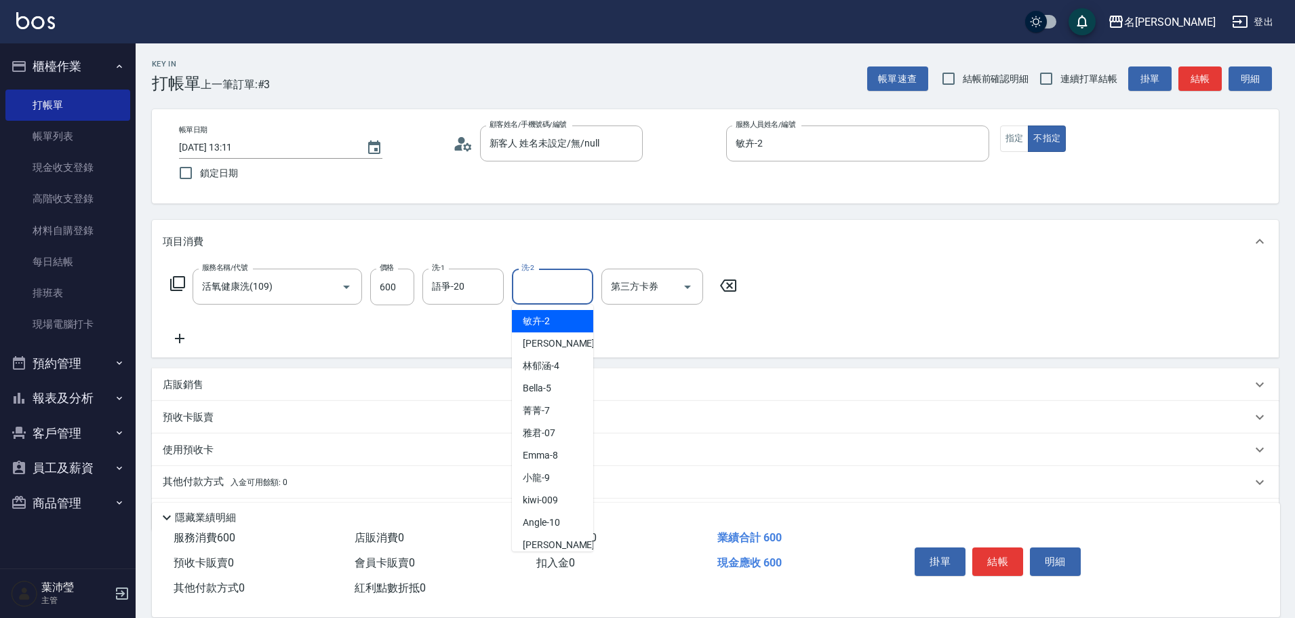
click at [538, 291] on input "洗-2" at bounding box center [552, 287] width 69 height 24
click at [585, 325] on div "語爭 -20" at bounding box center [552, 321] width 81 height 22
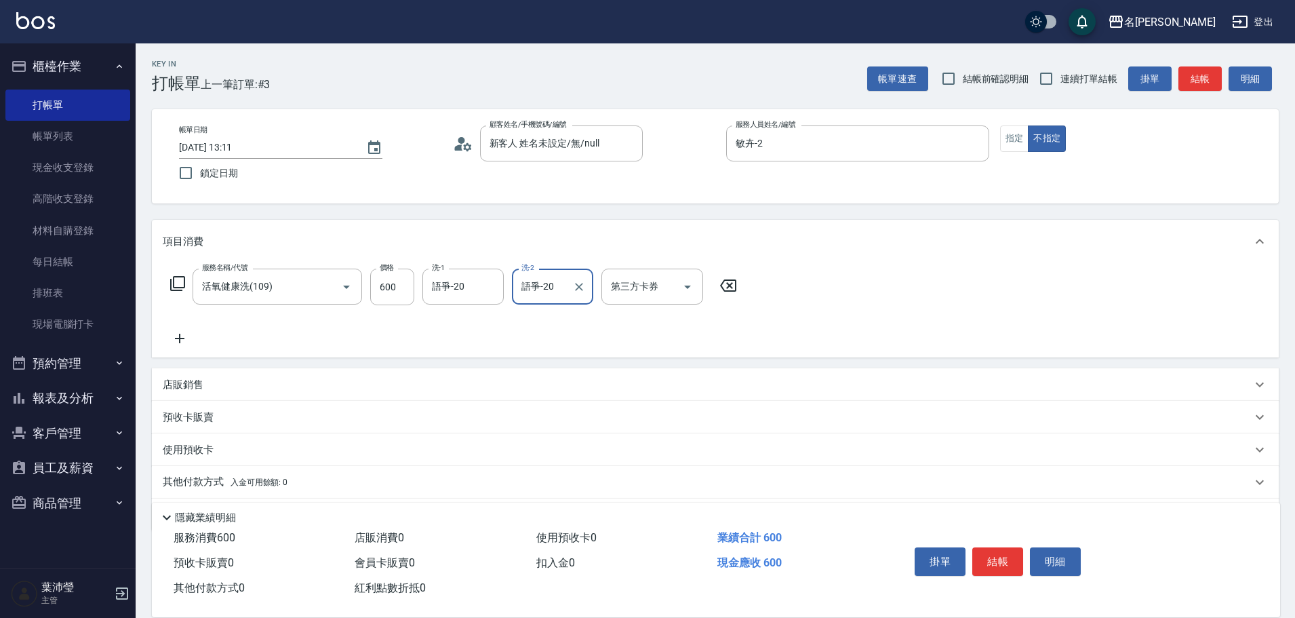
type input "語爭-20"
click at [179, 281] on icon at bounding box center [177, 283] width 16 height 16
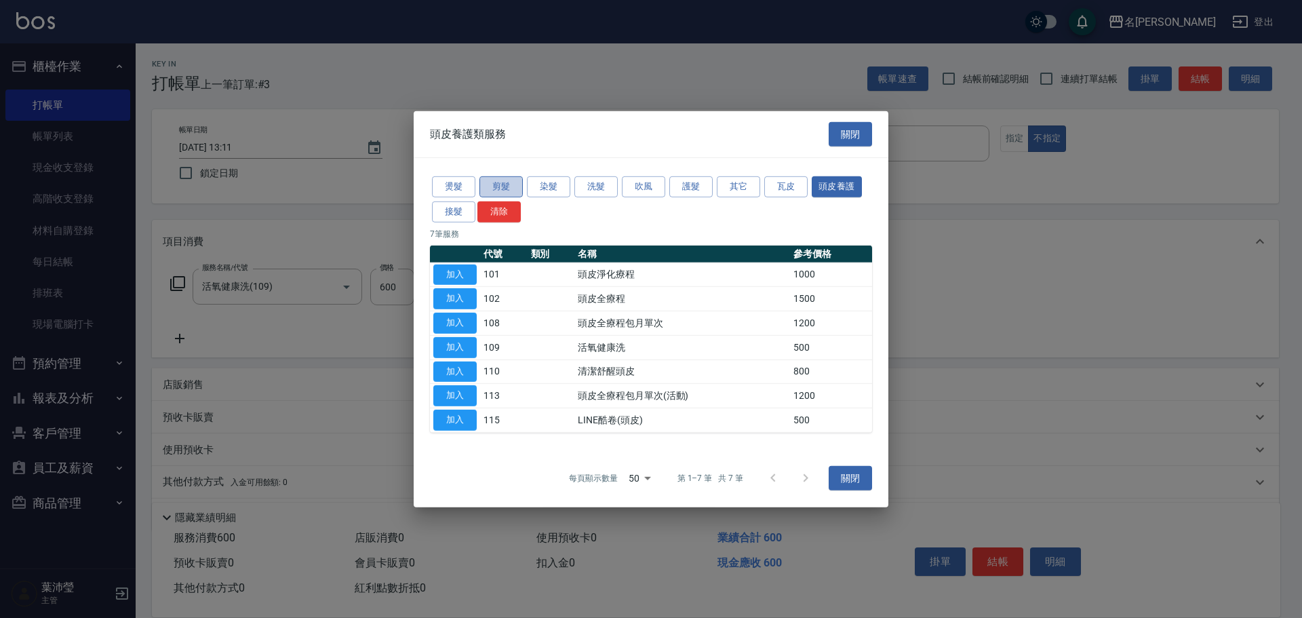
click at [493, 187] on button "剪髮" at bounding box center [500, 186] width 43 height 21
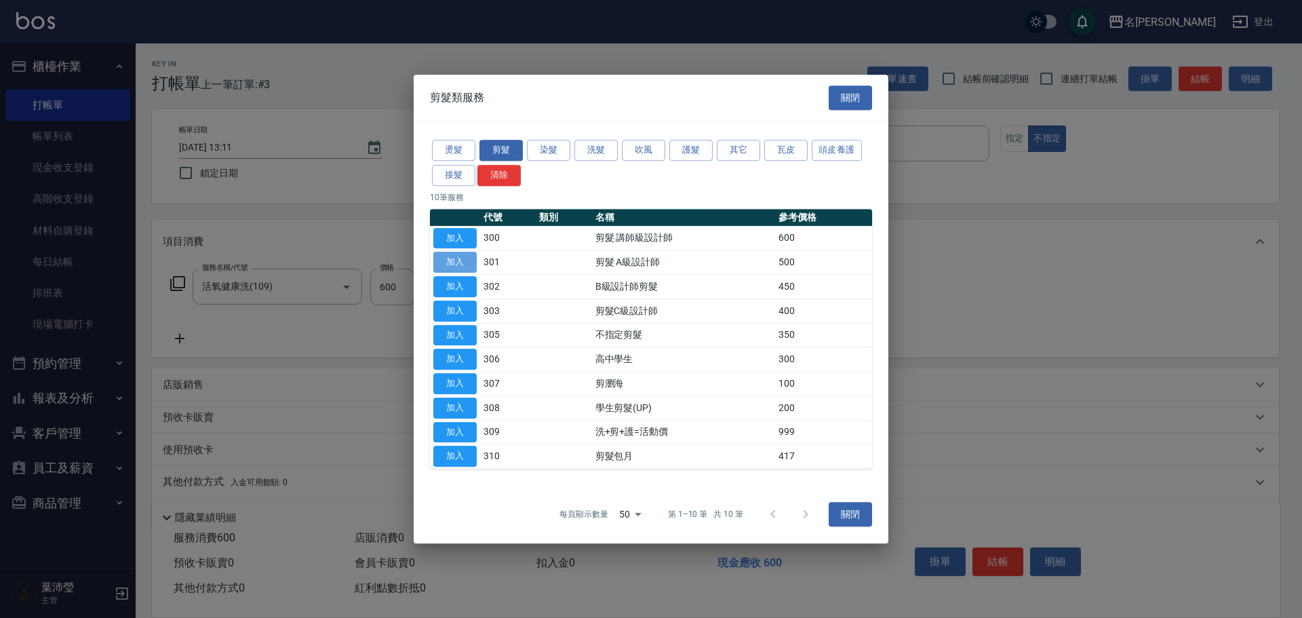
click at [460, 260] on button "加入" at bounding box center [454, 262] width 43 height 21
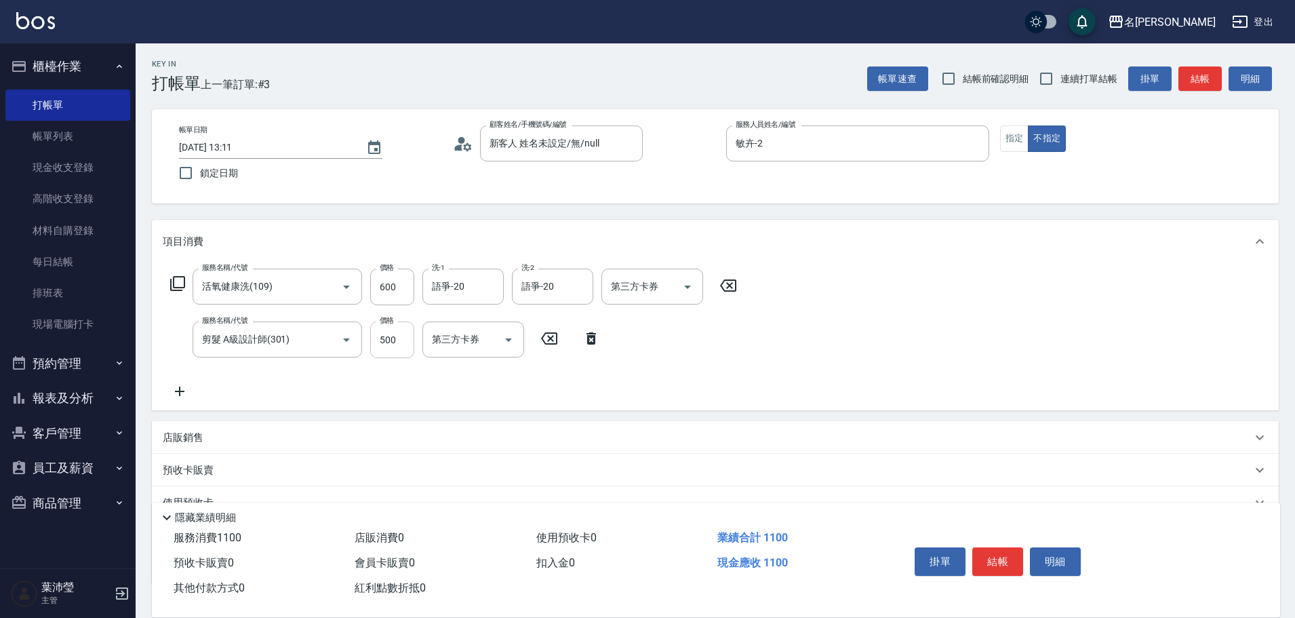
click at [406, 344] on input "500" at bounding box center [392, 339] width 44 height 37
type input "350"
click at [1001, 550] on button "結帳" at bounding box center [997, 561] width 51 height 28
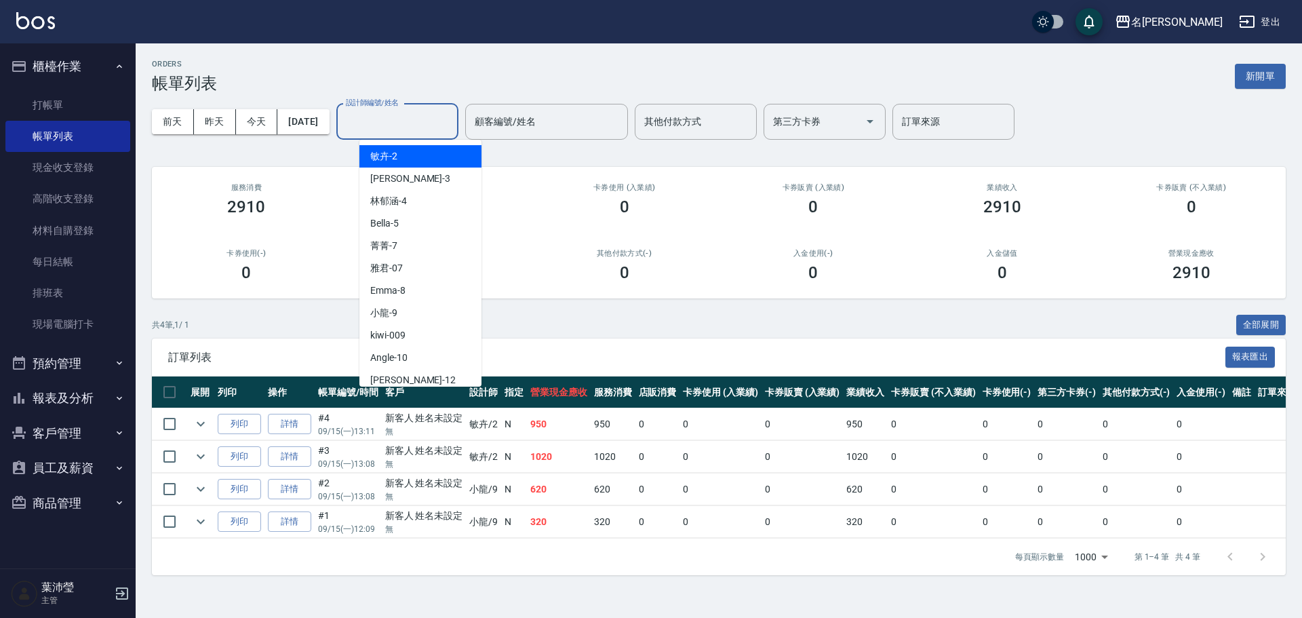
drag, startPoint x: 386, startPoint y: 121, endPoint x: 401, endPoint y: 159, distance: 40.5
click at [388, 122] on input "設計師編號/姓名" at bounding box center [397, 122] width 110 height 24
click at [407, 309] on div "小龍 -9" at bounding box center [420, 313] width 122 height 22
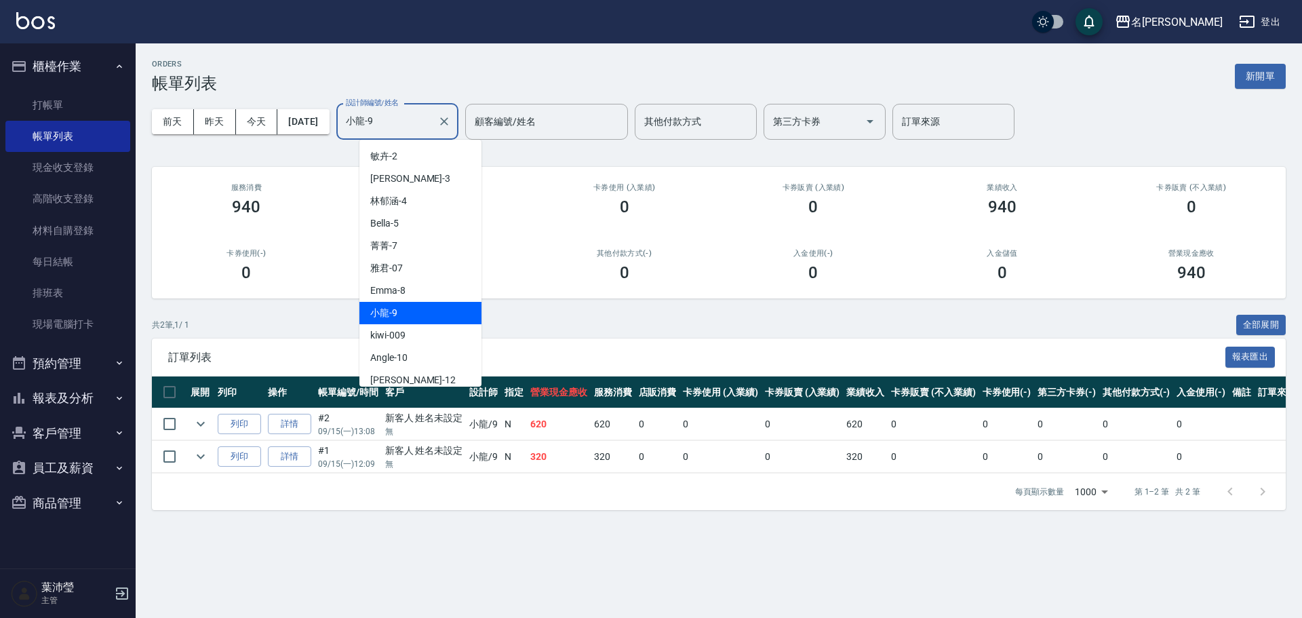
click at [432, 120] on input "小龍-9" at bounding box center [386, 122] width 89 height 24
click at [426, 161] on div "敏卉 -2" at bounding box center [420, 156] width 122 height 22
type input "敏卉-2"
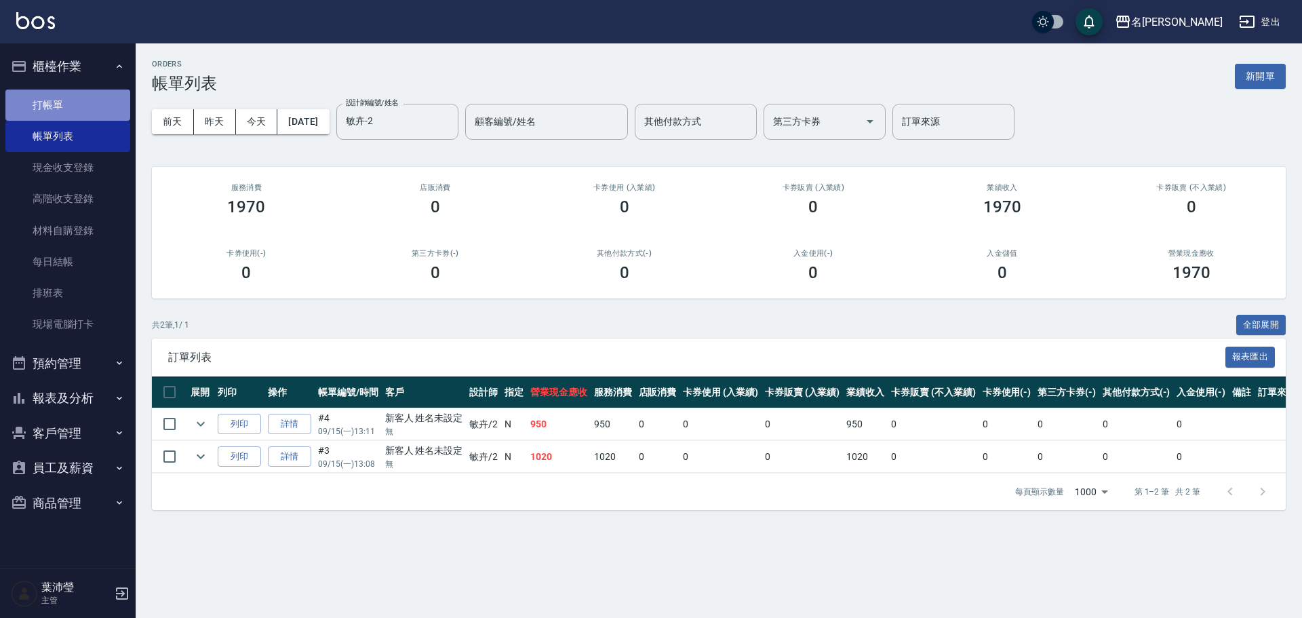
click at [99, 107] on link "打帳單" at bounding box center [67, 104] width 125 height 31
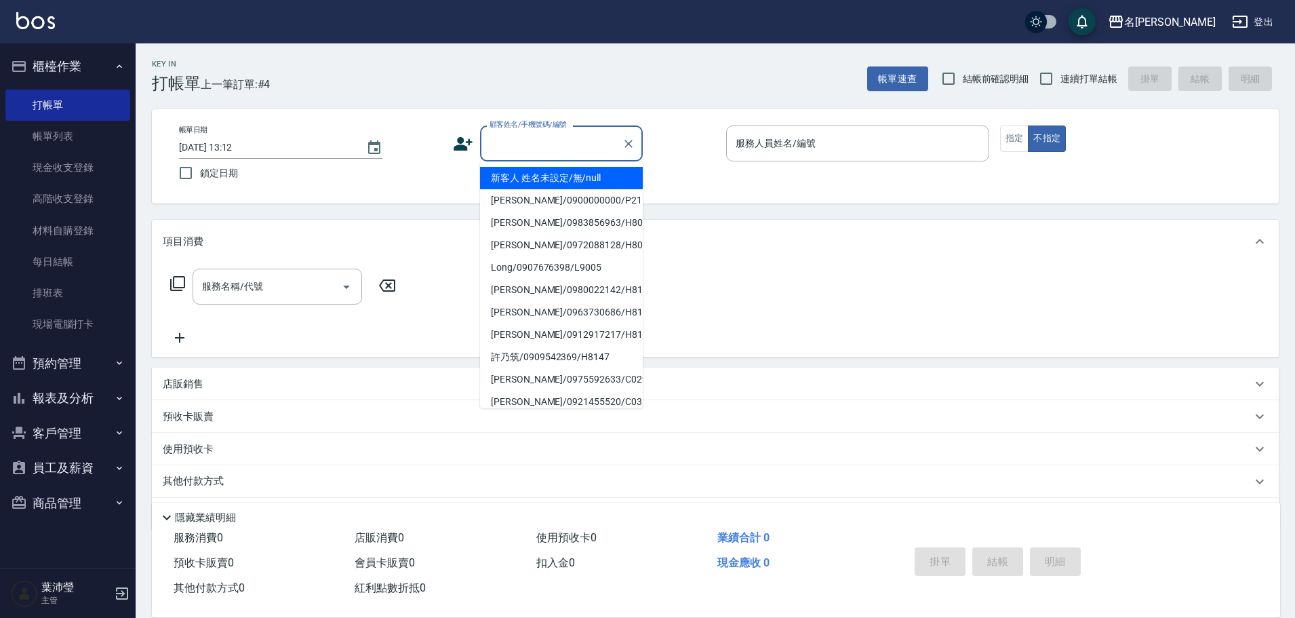
click at [519, 148] on input "顧客姓名/手機號碼/編號" at bounding box center [551, 144] width 130 height 24
click at [519, 174] on li "新客人 姓名未設定/無/null" at bounding box center [561, 178] width 163 height 22
type input "新客人 姓名未設定/無/null"
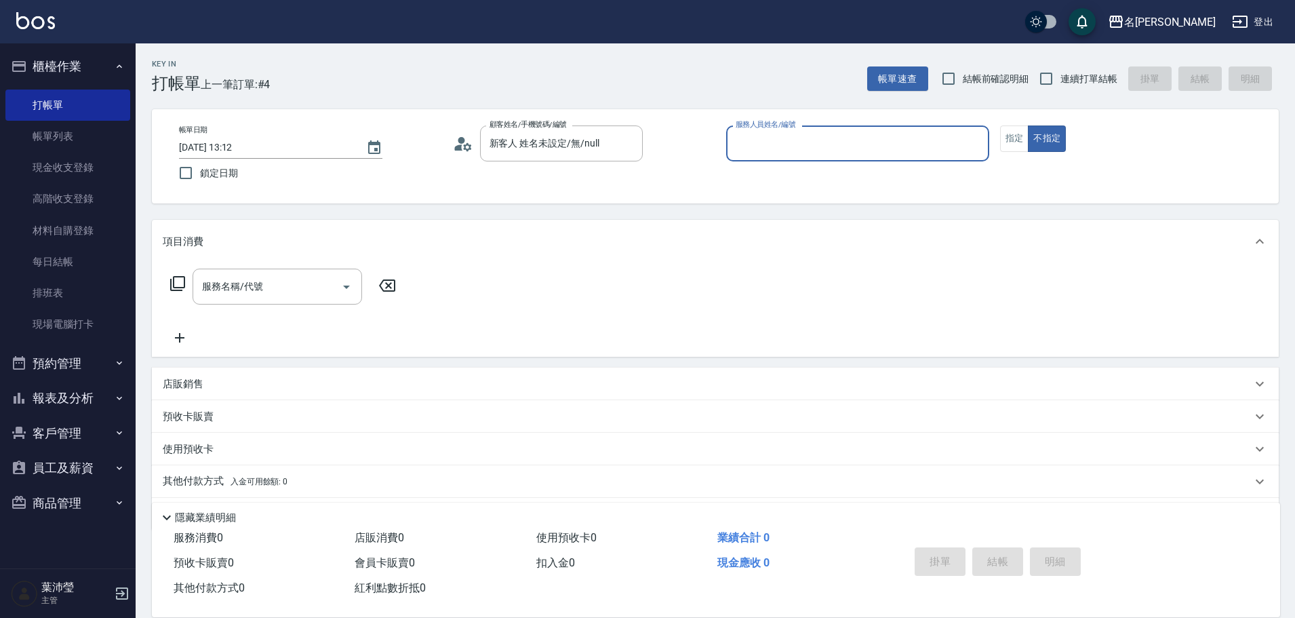
click at [750, 144] on input "服務人員姓名/編號" at bounding box center [857, 144] width 251 height 24
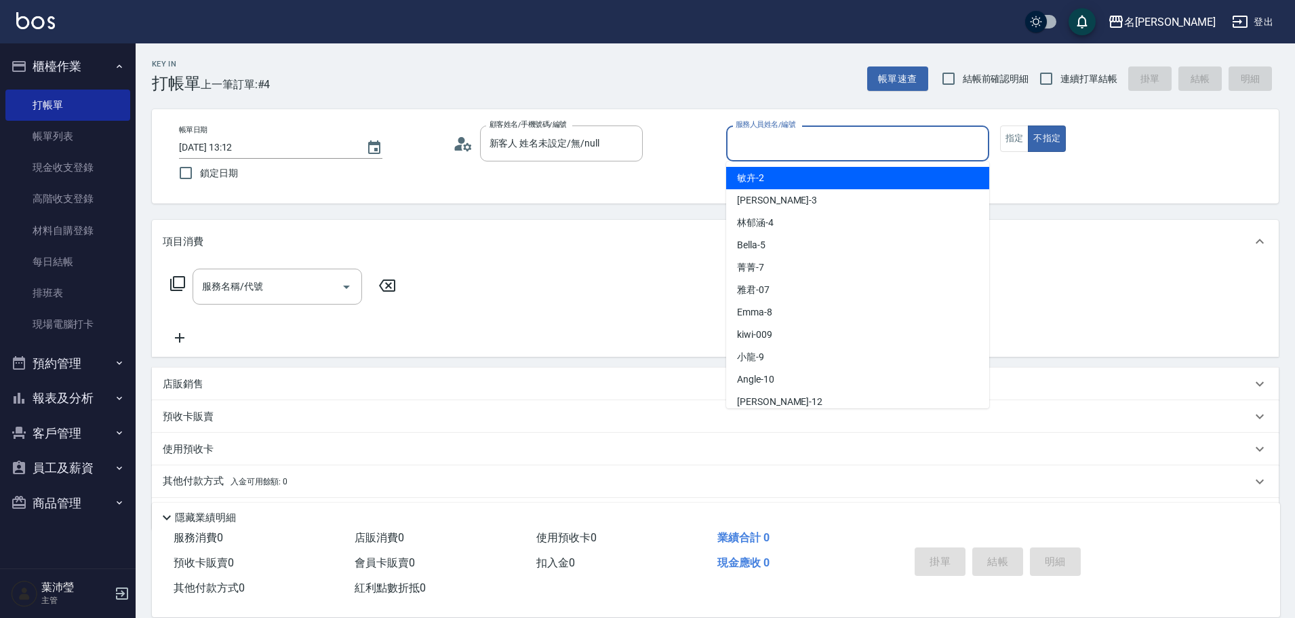
click at [752, 179] on span "敏卉 -2" at bounding box center [750, 178] width 27 height 14
type input "敏卉-2"
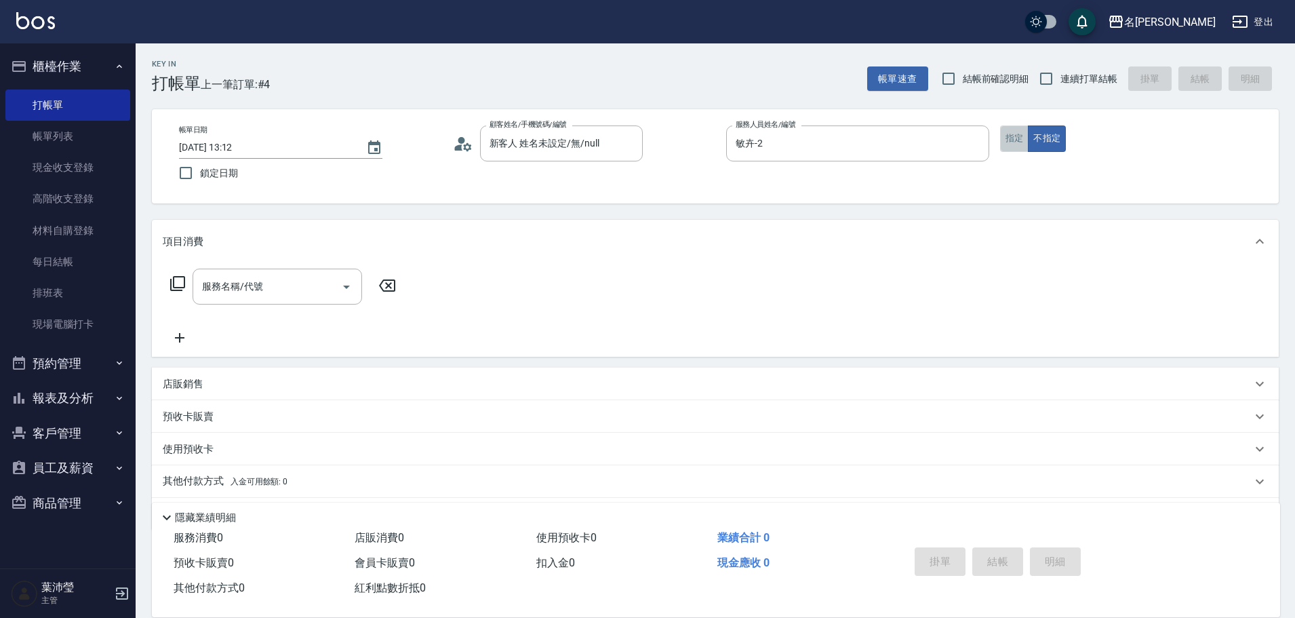
click at [1009, 144] on button "指定" at bounding box center [1014, 138] width 29 height 26
drag, startPoint x: 182, startPoint y: 282, endPoint x: 188, endPoint y: 277, distance: 8.2
click at [187, 279] on div "服務名稱/代號 服務名稱/代號" at bounding box center [283, 286] width 241 height 36
click at [180, 280] on icon at bounding box center [177, 283] width 16 height 16
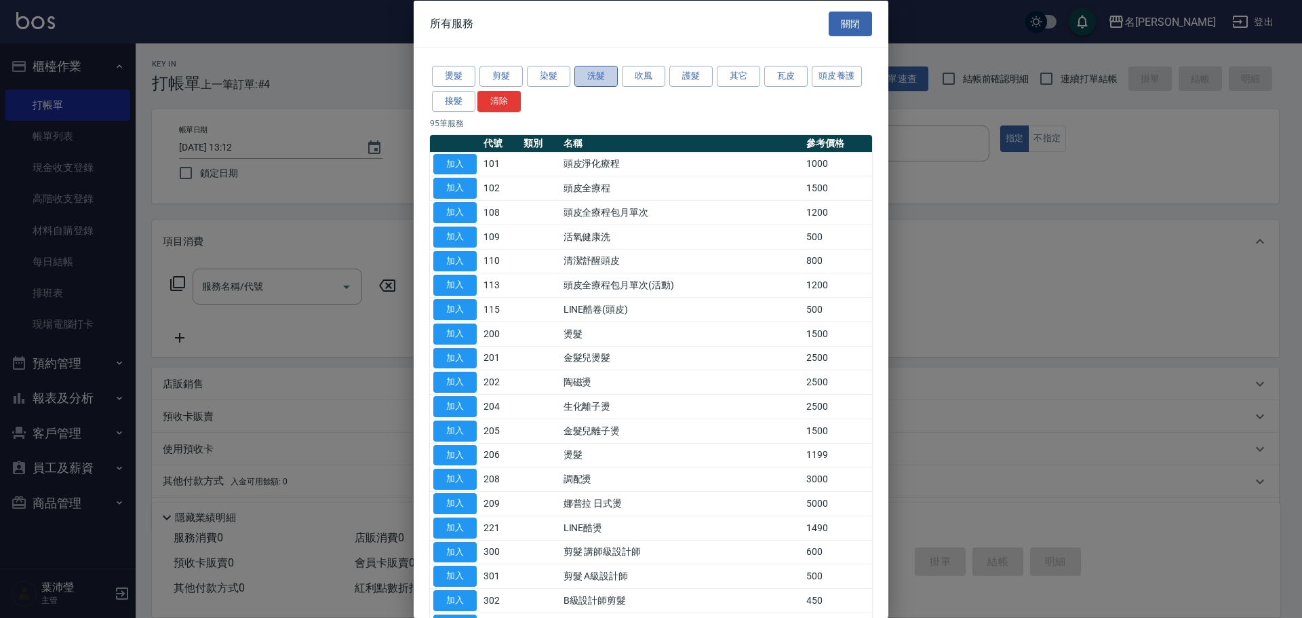
click at [592, 80] on button "洗髮" at bounding box center [595, 76] width 43 height 21
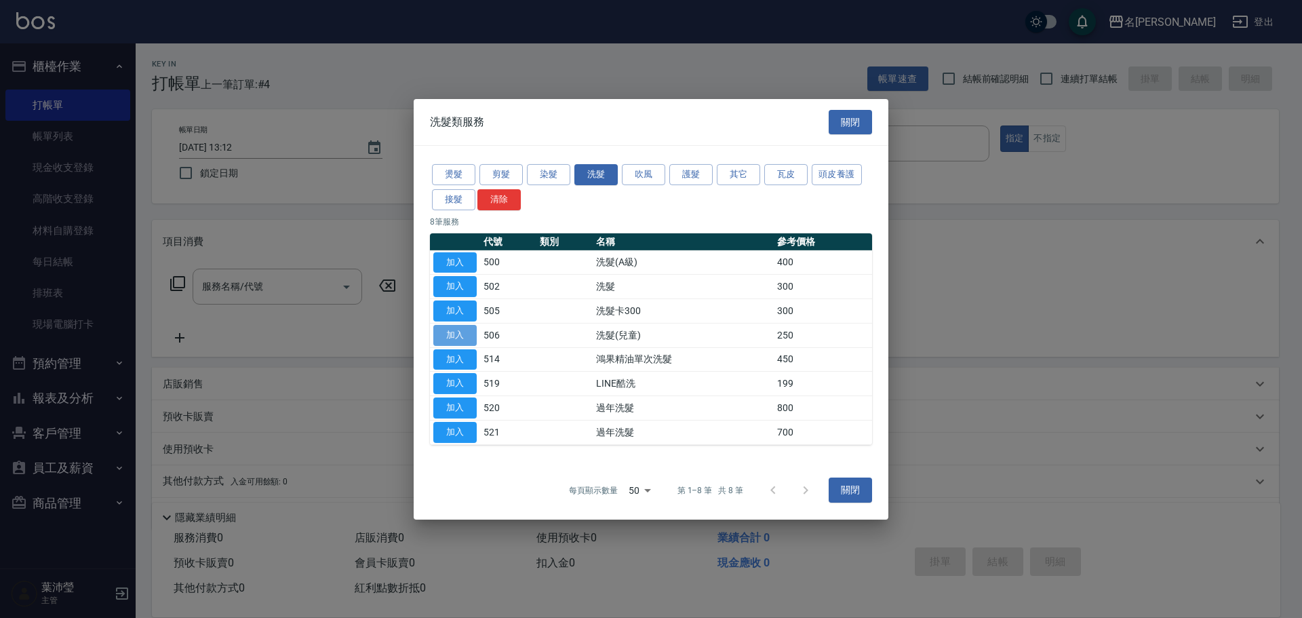
click at [462, 336] on button "加入" at bounding box center [454, 335] width 43 height 21
type input "洗髮(兒童)(506)"
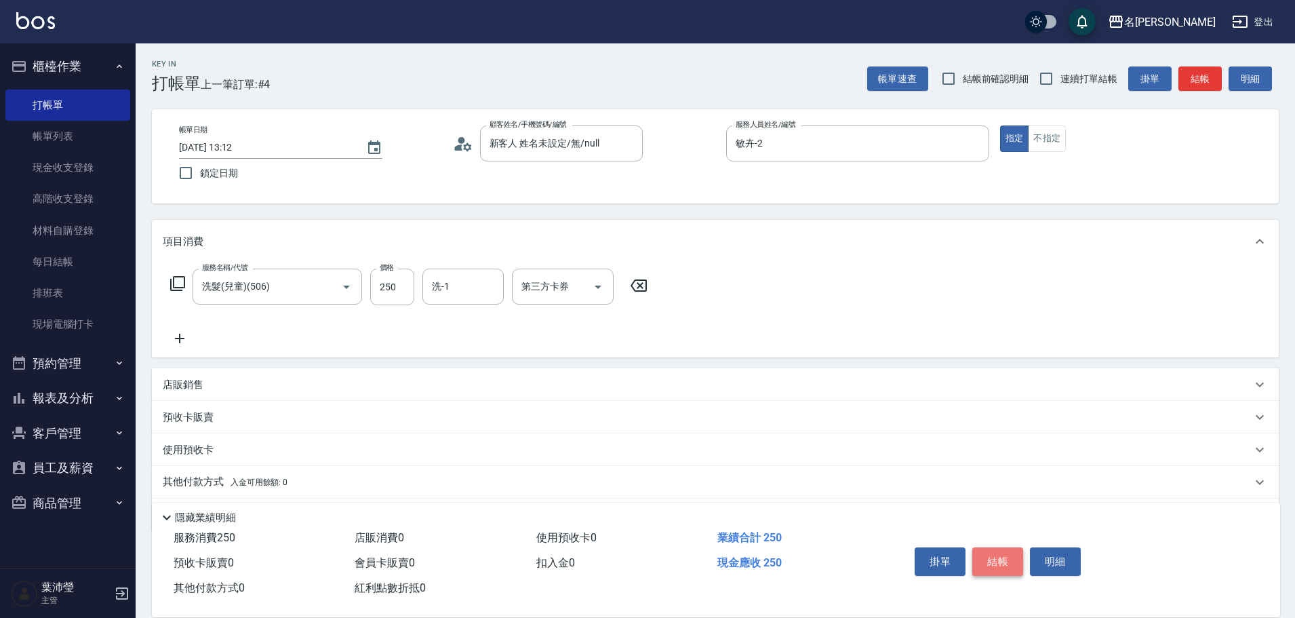
click at [990, 552] on button "結帳" at bounding box center [997, 561] width 51 height 28
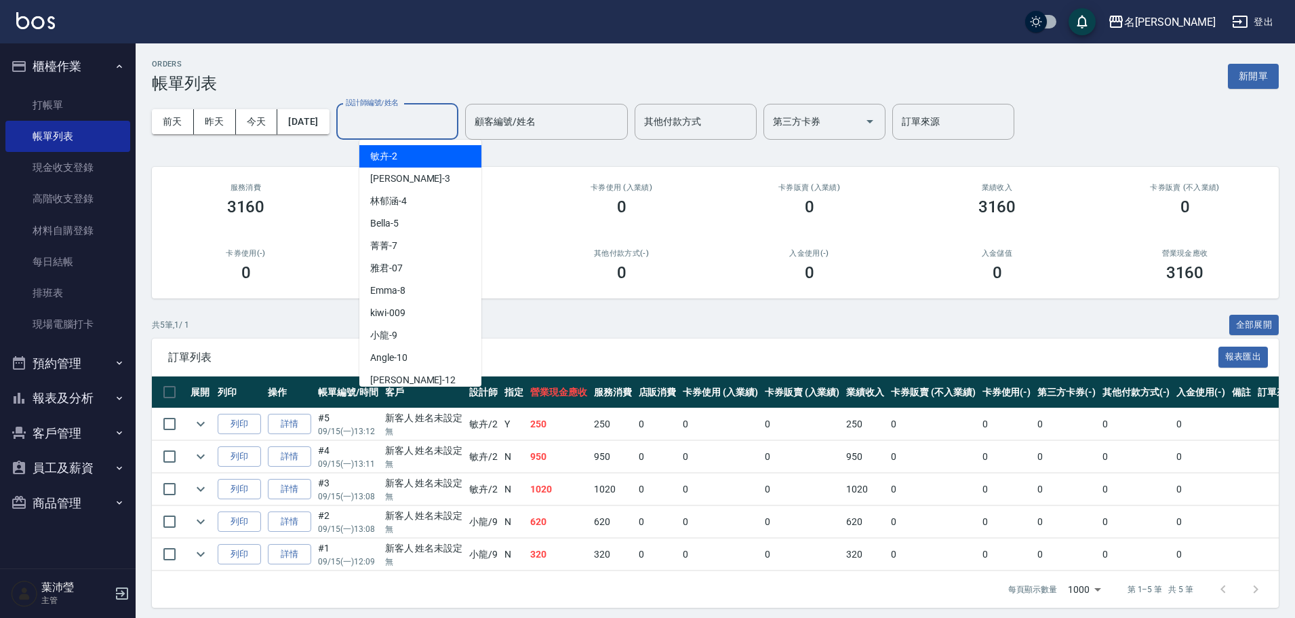
click at [452, 125] on input "設計師編號/姓名" at bounding box center [397, 122] width 110 height 24
click at [430, 157] on div "敏卉 -2" at bounding box center [420, 156] width 122 height 22
type input "敏卉-2"
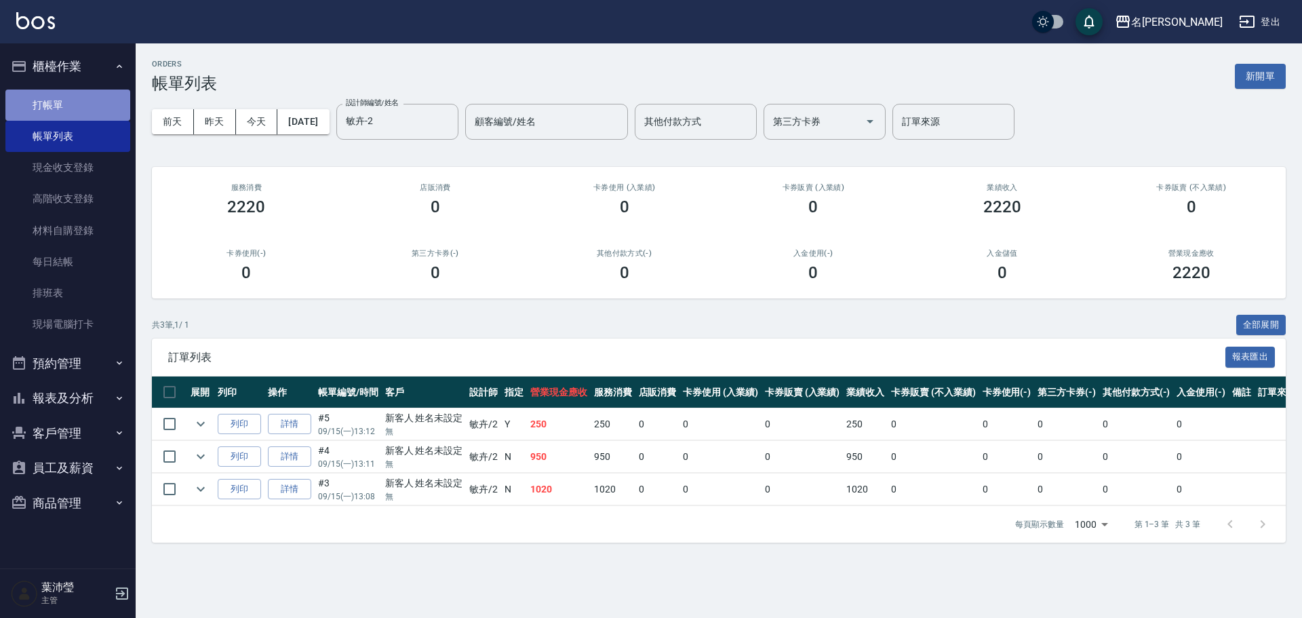
click at [91, 106] on link "打帳單" at bounding box center [67, 104] width 125 height 31
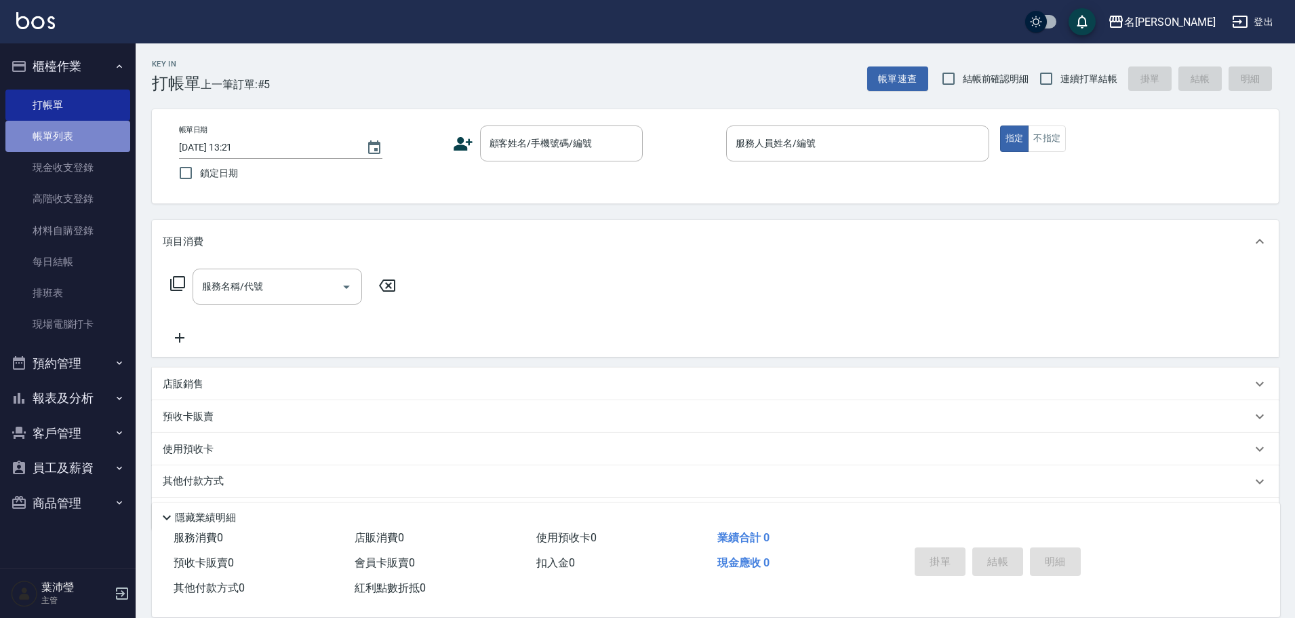
click at [83, 135] on link "帳單列表" at bounding box center [67, 136] width 125 height 31
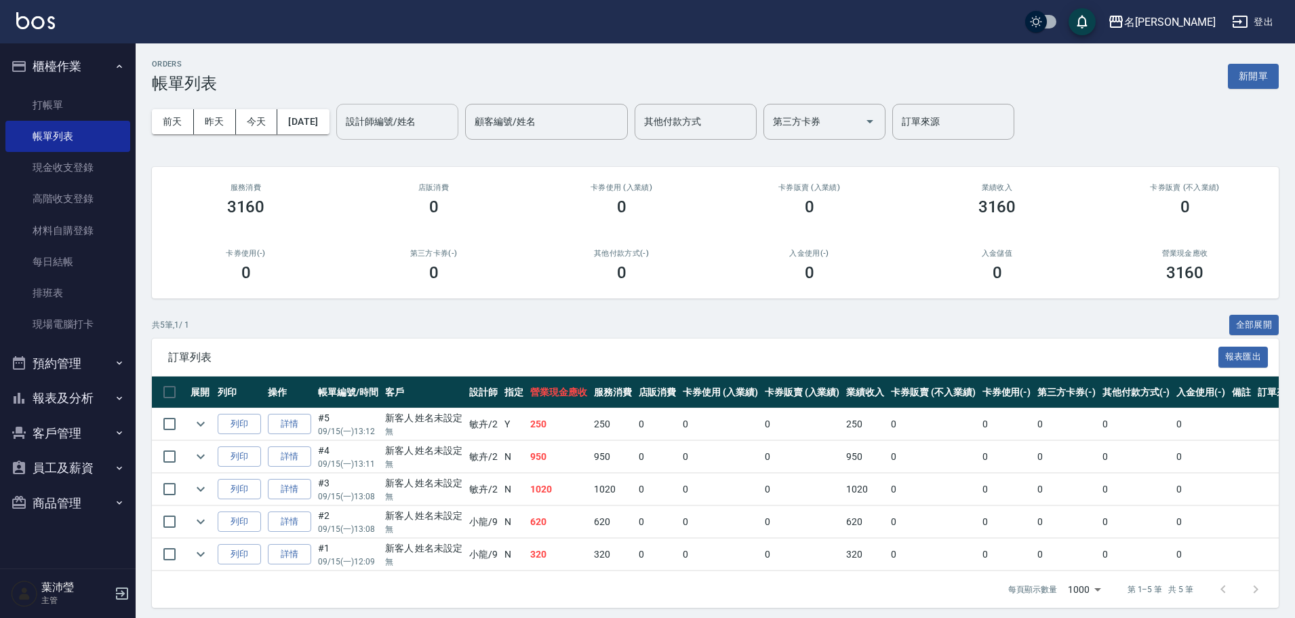
click at [407, 126] on input "設計師編號/姓名" at bounding box center [397, 122] width 110 height 24
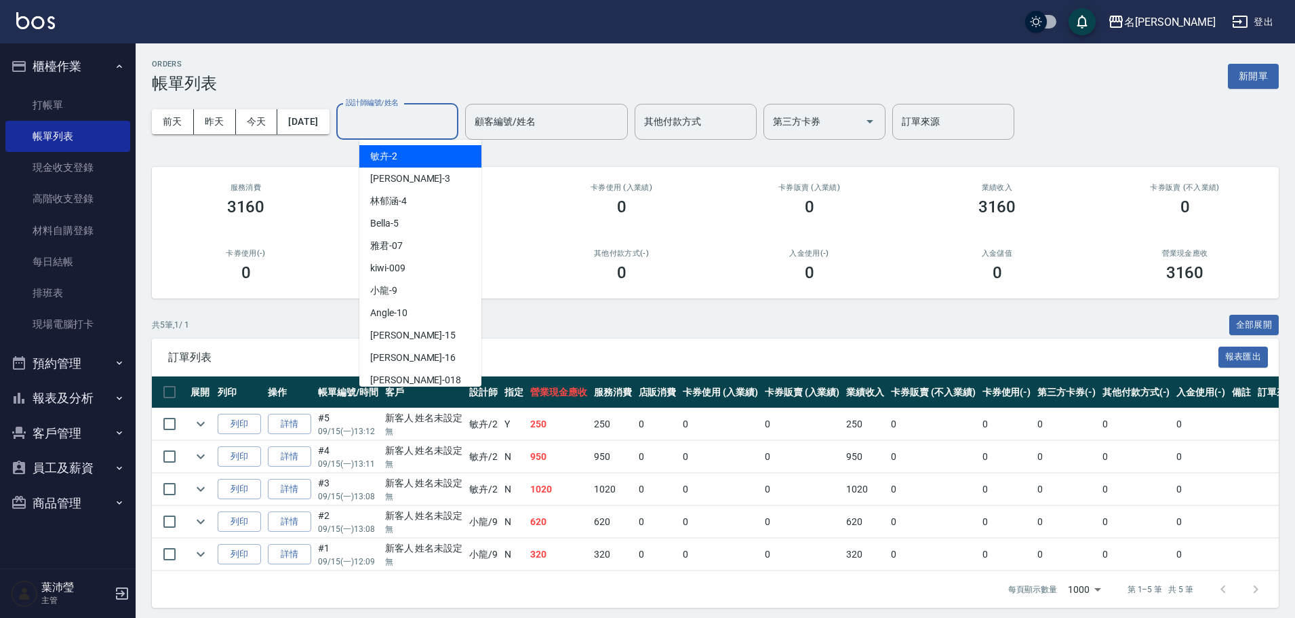
click at [410, 160] on div "敏卉 -2" at bounding box center [420, 156] width 122 height 22
type input "敏卉-2"
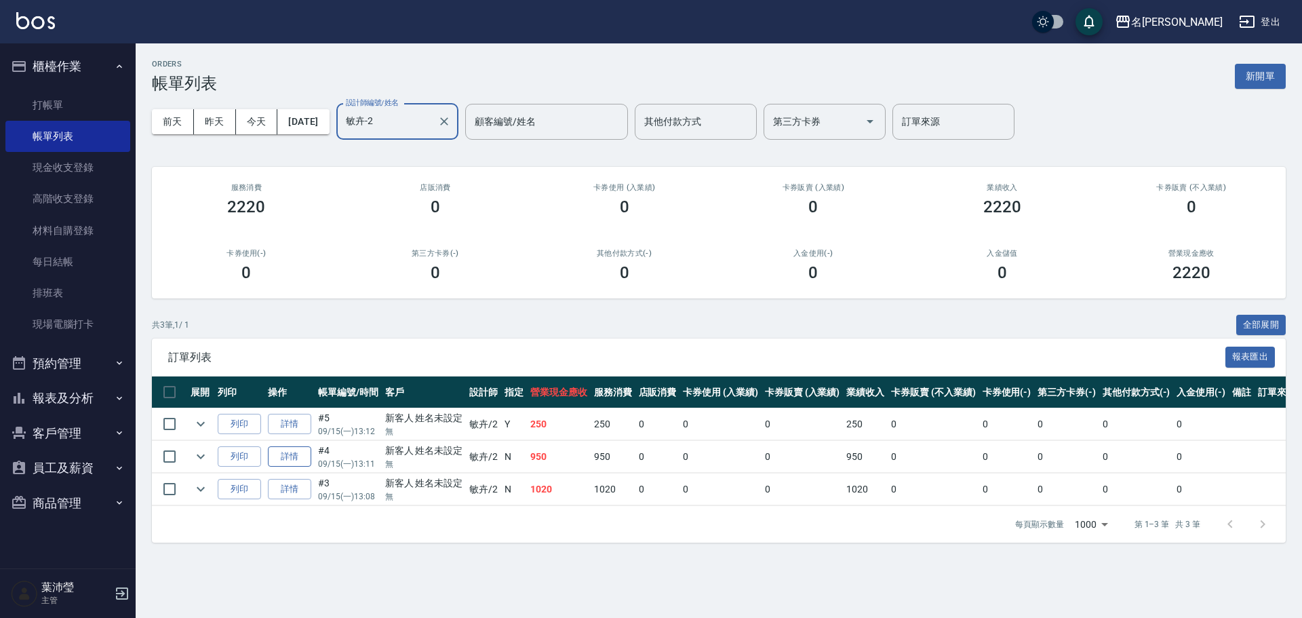
click at [302, 458] on link "詳情" at bounding box center [289, 456] width 43 height 21
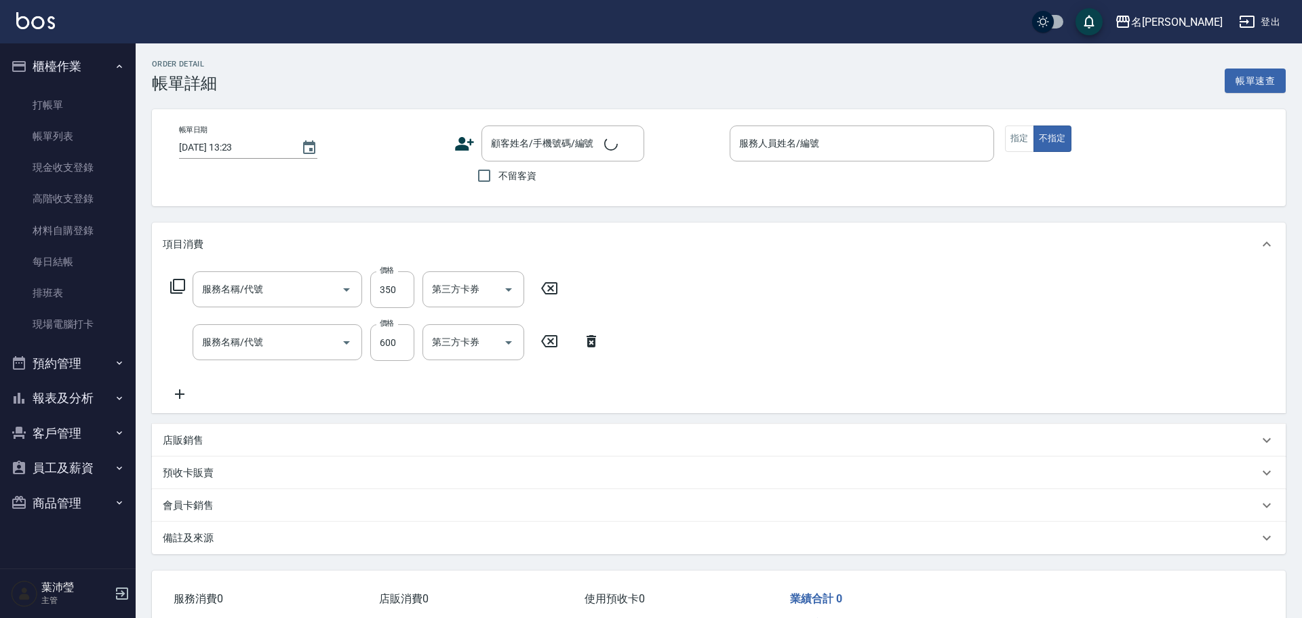
type input "[DATE] 13:11"
type input "敏卉-2"
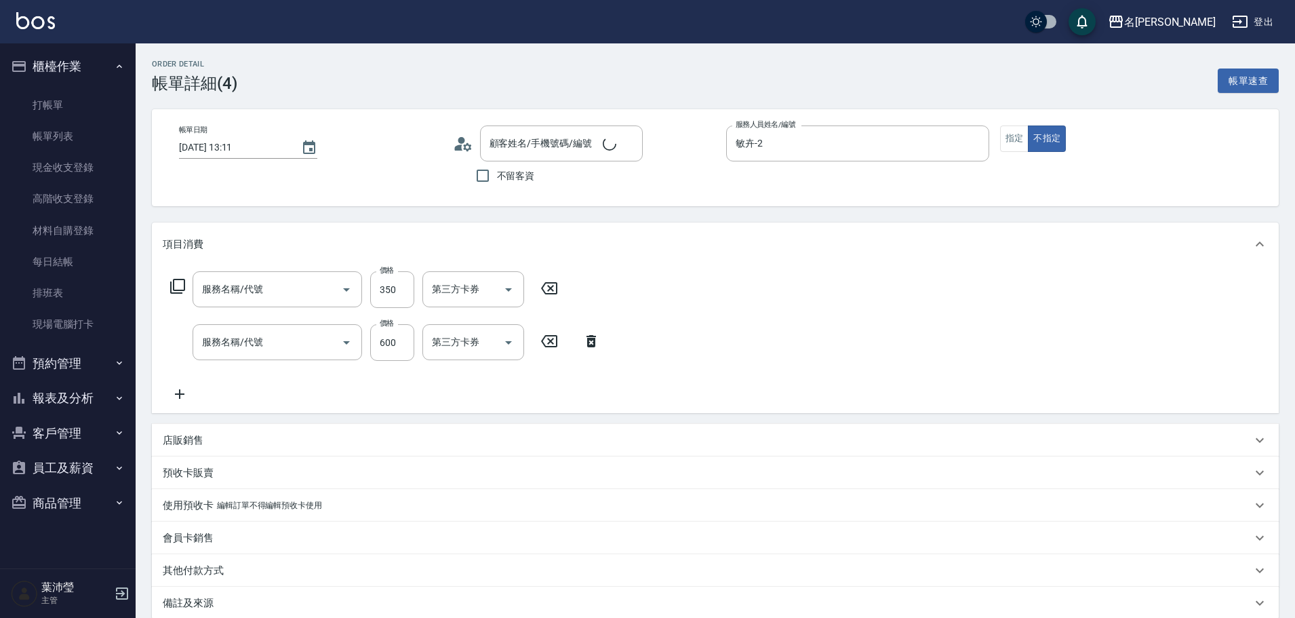
type input "新客人 姓名未設定/無/null"
type input "剪髮 A級設計師(301)"
type input "活氧健康洗(109)"
click at [405, 288] on input "350" at bounding box center [392, 289] width 44 height 37
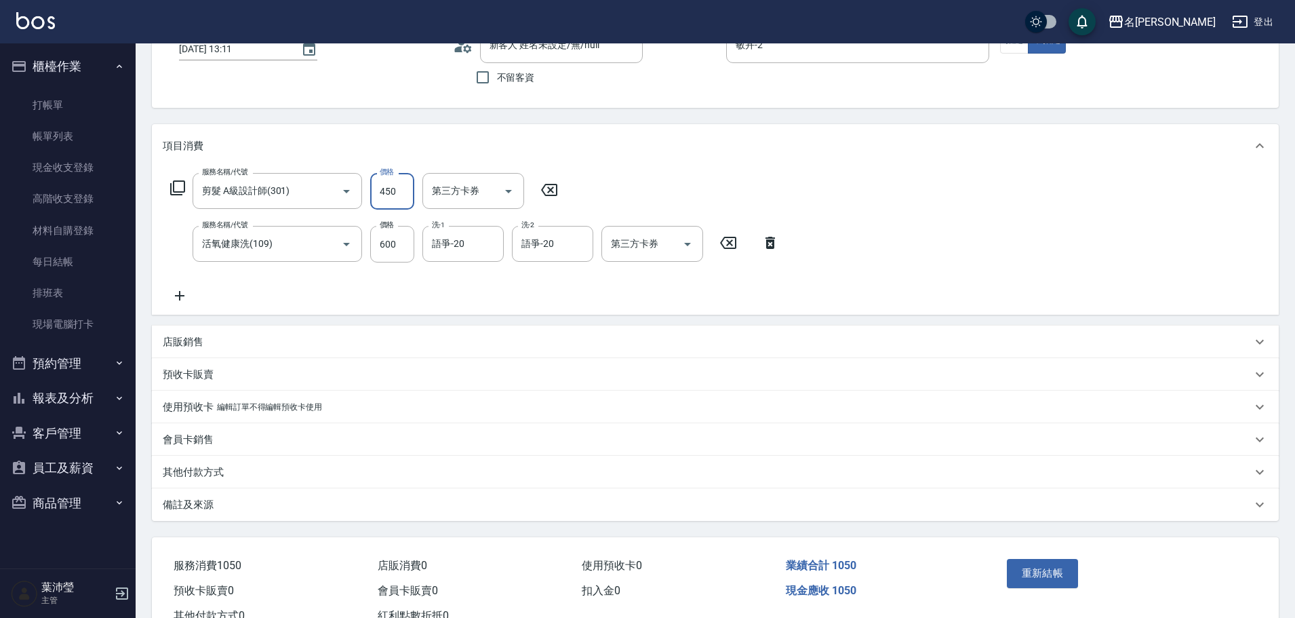
scroll to position [148, 0]
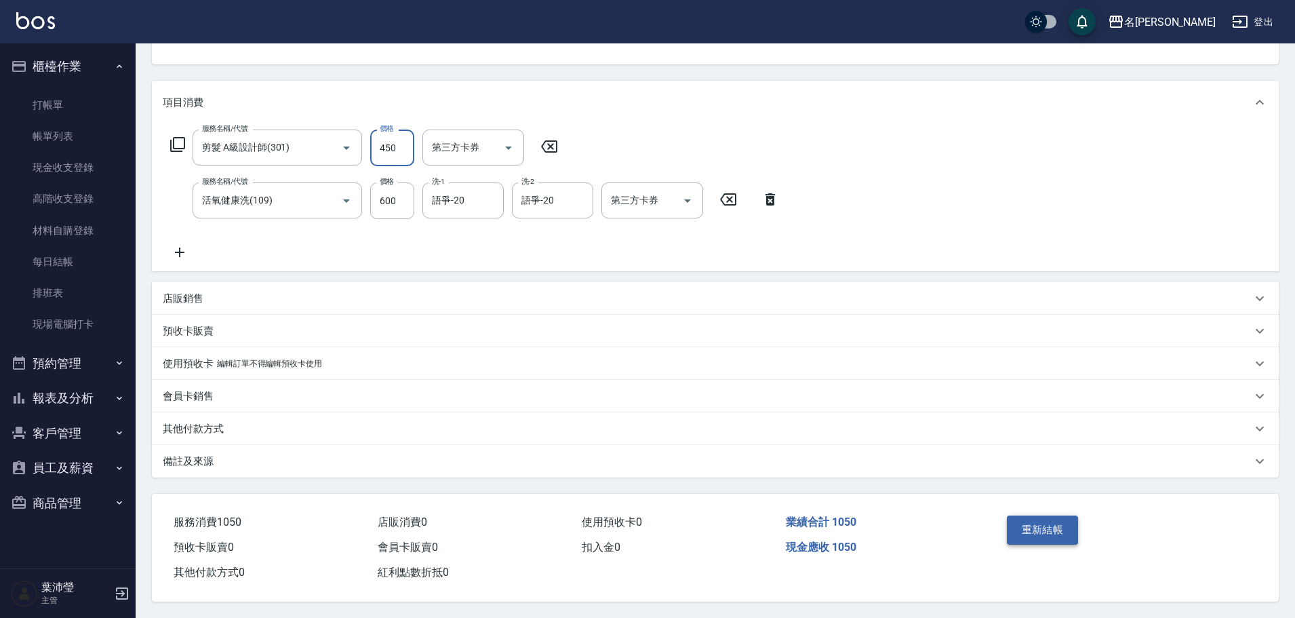
type input "450"
click at [1056, 523] on button "重新結帳" at bounding box center [1043, 529] width 72 height 28
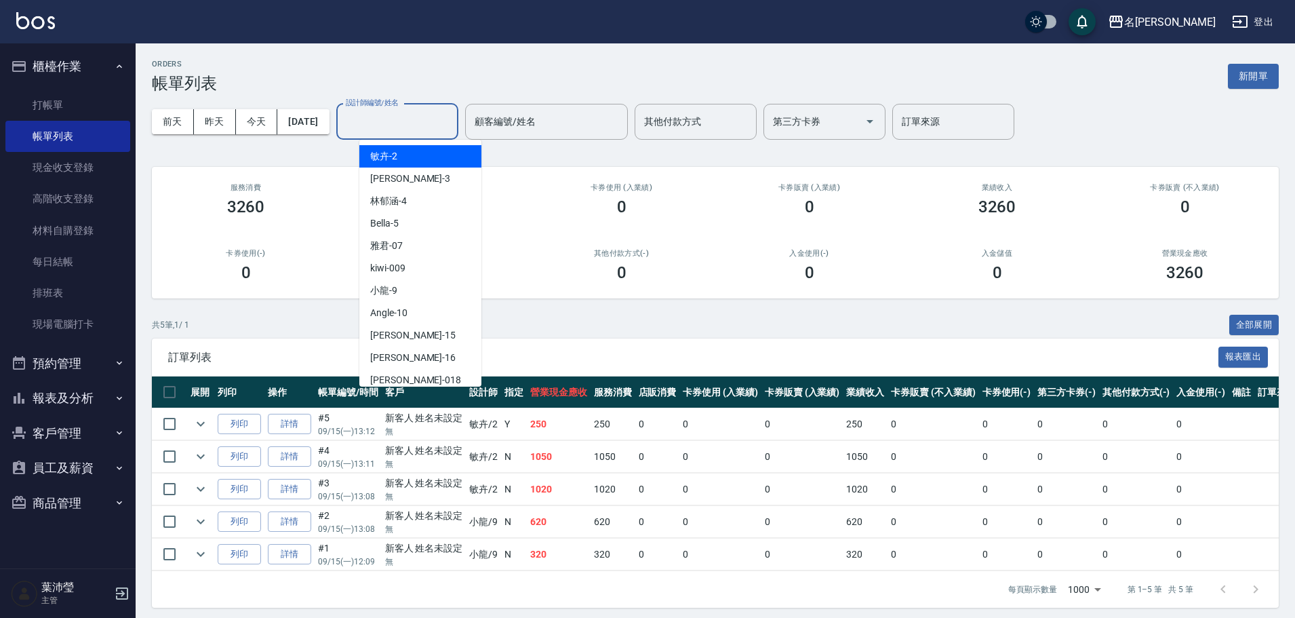
click at [408, 121] on input "設計師編號/姓名" at bounding box center [397, 122] width 110 height 24
click at [406, 158] on div "敏卉 -2" at bounding box center [420, 156] width 122 height 22
type input "敏卉-2"
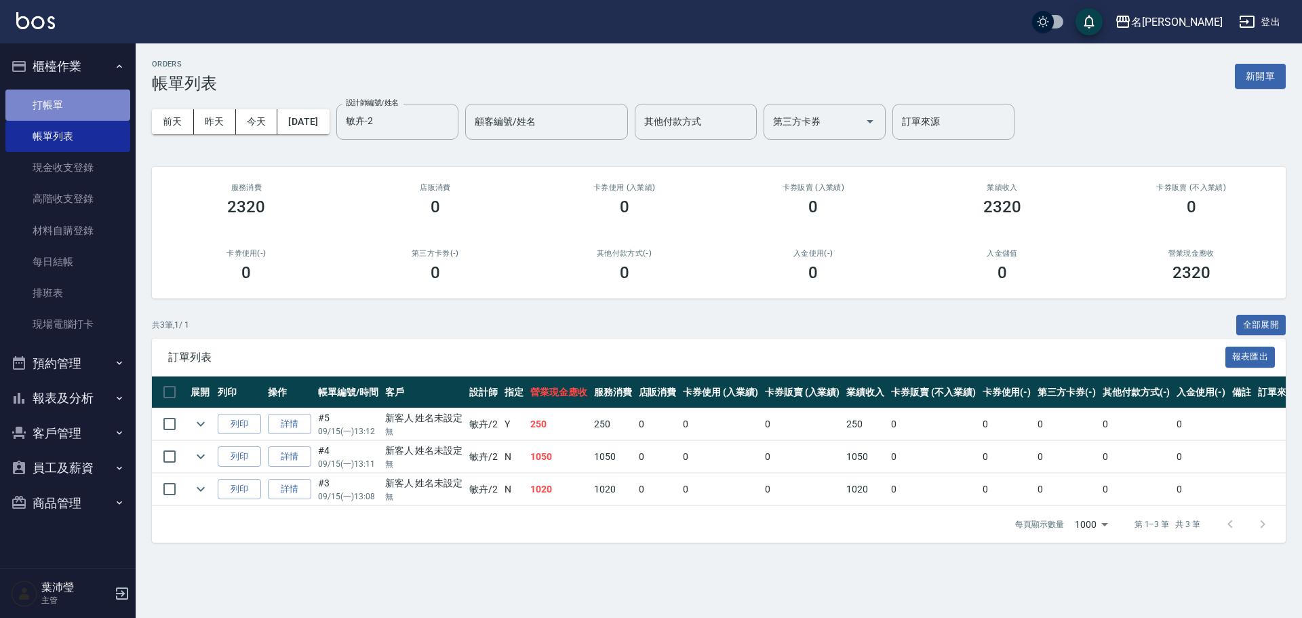
click at [107, 105] on link "打帳單" at bounding box center [67, 104] width 125 height 31
